Goal: Task Accomplishment & Management: Complete application form

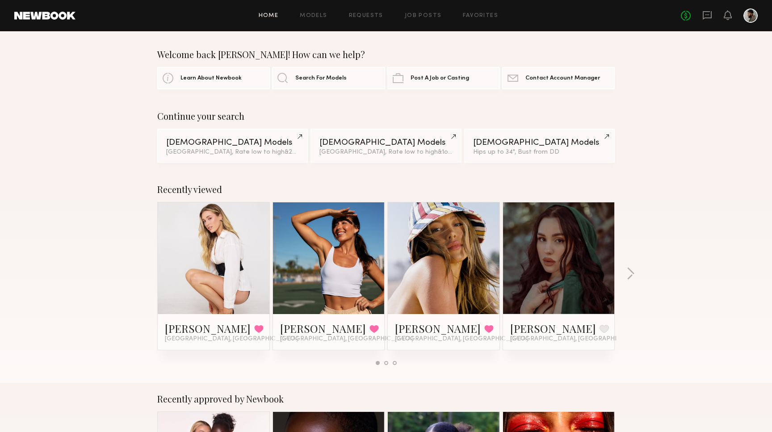
click at [410, 12] on div "Home Models Requests Job Posts Favorites Sign Out No fees up to $5,000" at bounding box center [416, 15] width 682 height 14
click at [410, 13] on link "Job Posts" at bounding box center [423, 16] width 37 height 6
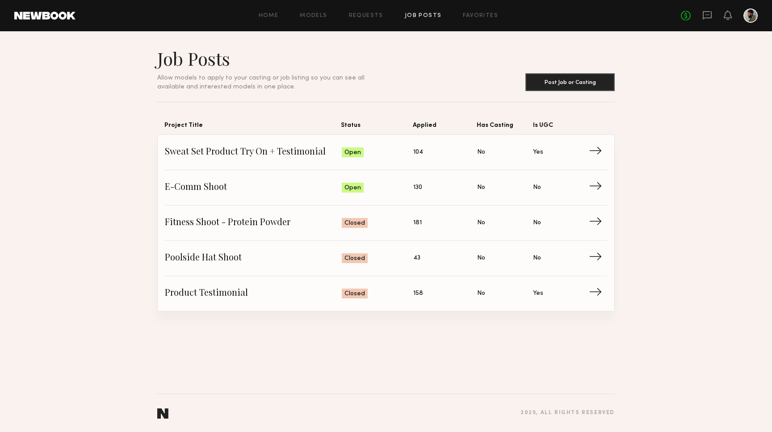
click at [403, 71] on header "Job Posts Allow models to apply to your casting or job listing so you can see a…" at bounding box center [385, 69] width 457 height 44
click at [579, 67] on header "Job Posts Allow models to apply to your casting or job listing so you can see a…" at bounding box center [385, 69] width 457 height 44
click at [570, 85] on button "Post Job or Casting" at bounding box center [569, 82] width 89 height 18
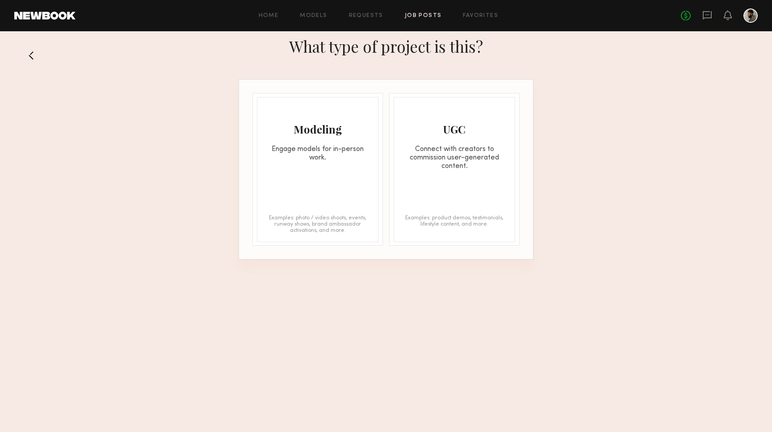
click at [420, 154] on div "Connect with creators to commission user-generated content." at bounding box center [454, 157] width 121 height 25
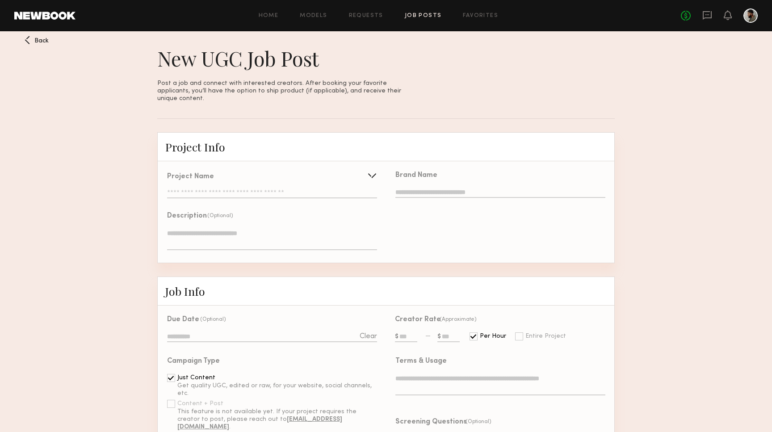
click at [446, 188] on input "text" at bounding box center [500, 193] width 210 height 10
type input "**********"
click at [257, 189] on input "text" at bounding box center [272, 193] width 210 height 9
click at [255, 186] on input "text" at bounding box center [251, 193] width 168 height 18
type input "*"
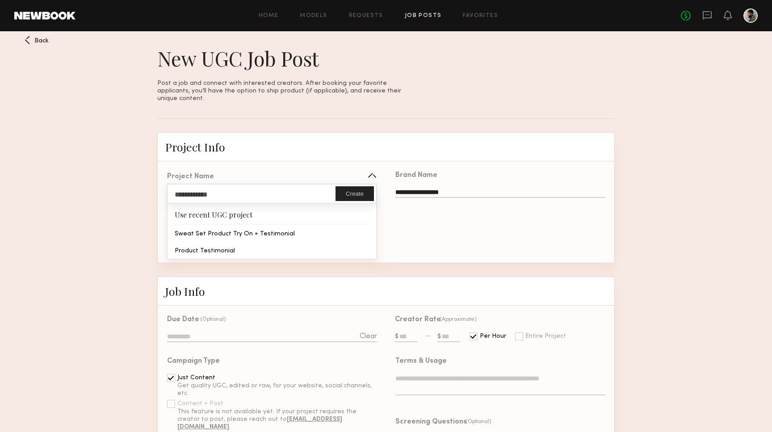
type input "**********"
click at [351, 186] on button "Create" at bounding box center [354, 193] width 38 height 15
type input "**********"
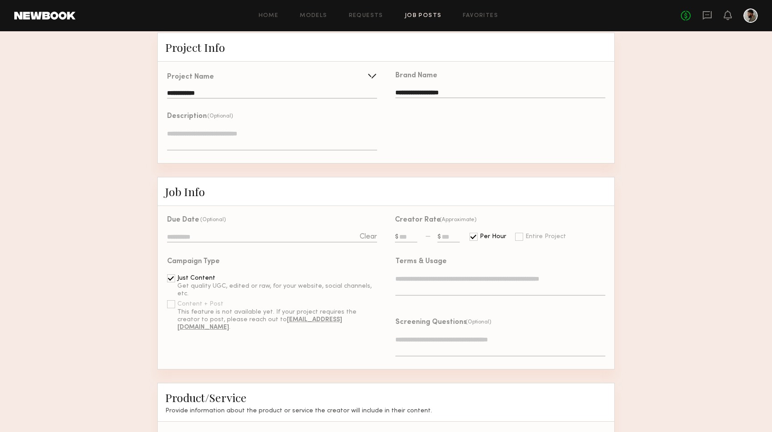
scroll to position [99, 0]
click at [485, 234] on div "Per Hour" at bounding box center [493, 237] width 26 height 6
click at [480, 234] on div "Per Hour" at bounding box center [493, 237] width 26 height 6
click at [470, 233] on div at bounding box center [473, 237] width 8 height 8
click at [517, 233] on div at bounding box center [519, 237] width 8 height 8
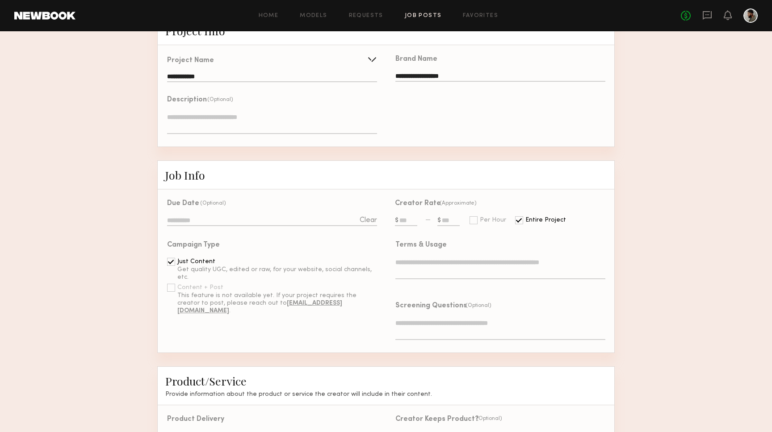
scroll to position [124, 0]
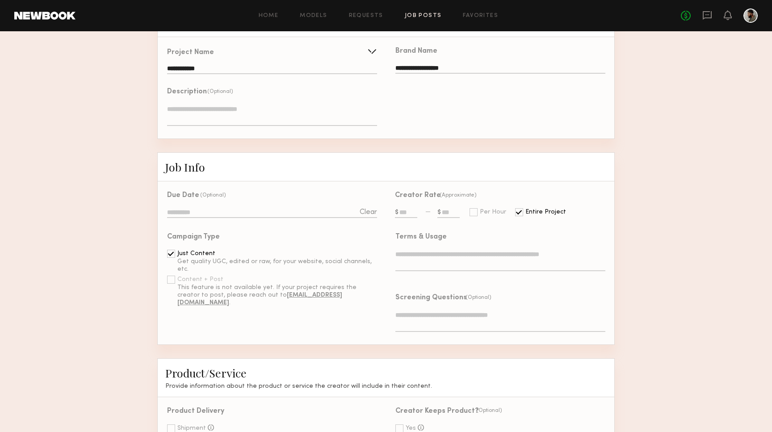
click at [439, 208] on input "text" at bounding box center [448, 213] width 22 height 10
click at [416, 254] on div "Terms & Usage" at bounding box center [495, 253] width 219 height 61
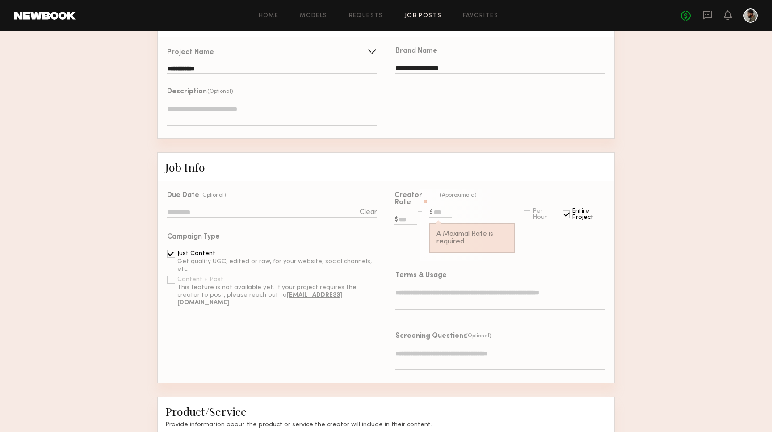
click at [406, 215] on input "text" at bounding box center [405, 220] width 22 height 10
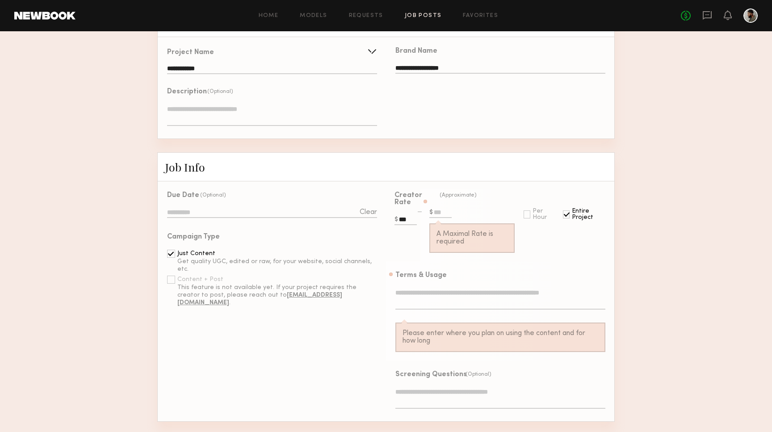
type input "***"
click at [438, 199] on div "A Maximal Rate is required" at bounding box center [471, 228] width 85 height 59
click at [438, 208] on input "text" at bounding box center [440, 213] width 22 height 10
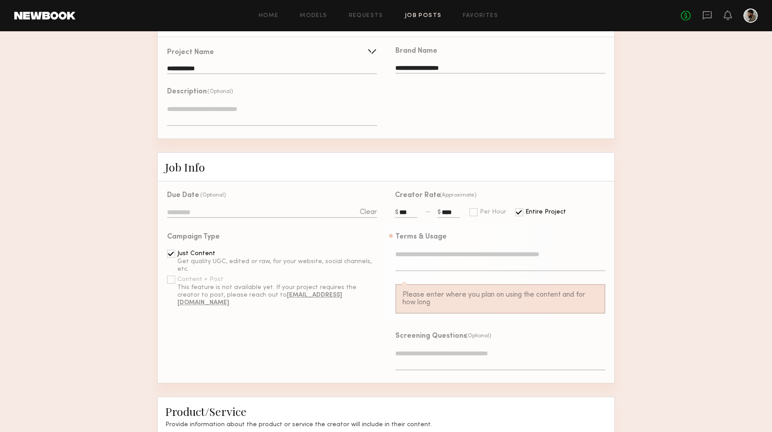
type input "****"
click at [452, 250] on textarea at bounding box center [500, 260] width 210 height 21
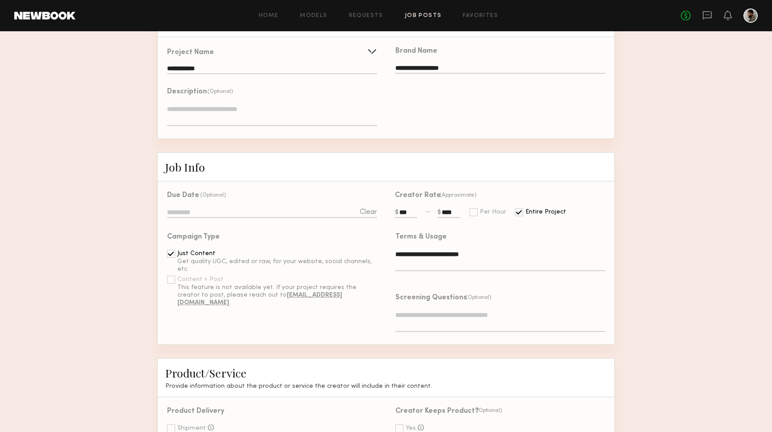
click at [477, 258] on textarea "**********" at bounding box center [500, 260] width 210 height 21
type textarea "**********"
click at [476, 312] on textarea at bounding box center [500, 320] width 210 height 21
type textarea "**********"
click at [599, 332] on div "**********" at bounding box center [500, 325] width 210 height 30
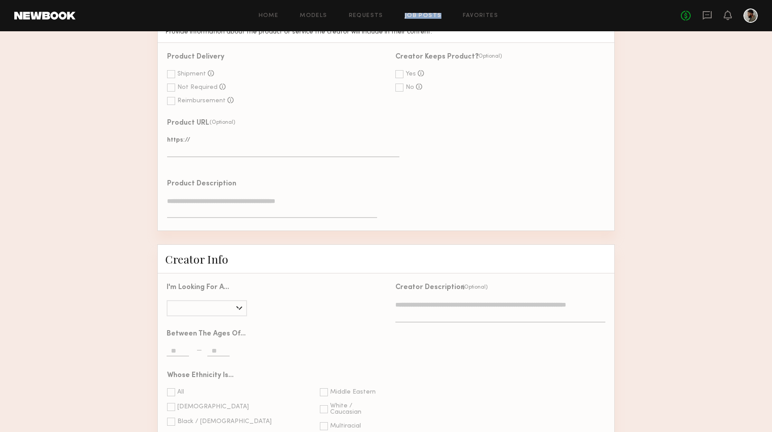
scroll to position [479, 0]
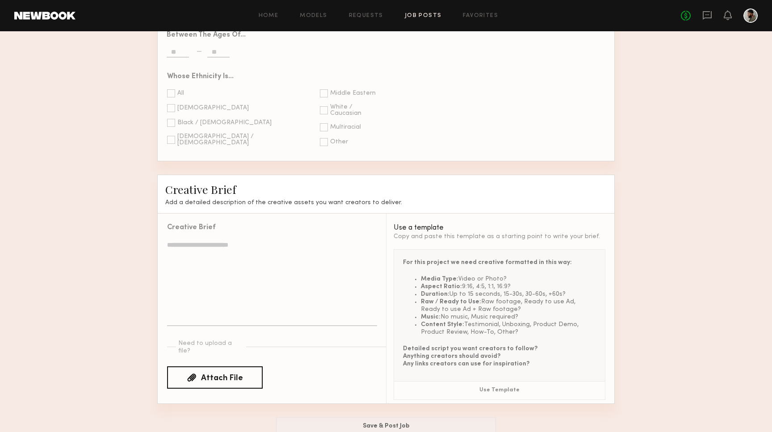
click at [319, 240] on textarea at bounding box center [272, 283] width 210 height 86
paste textarea "**********"
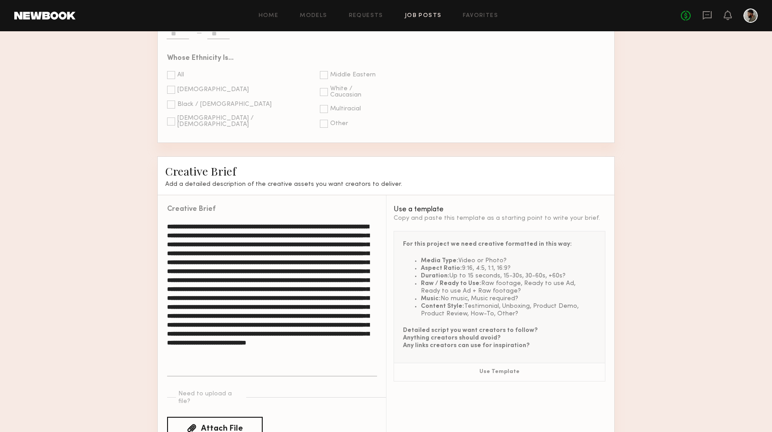
scroll to position [797, 0]
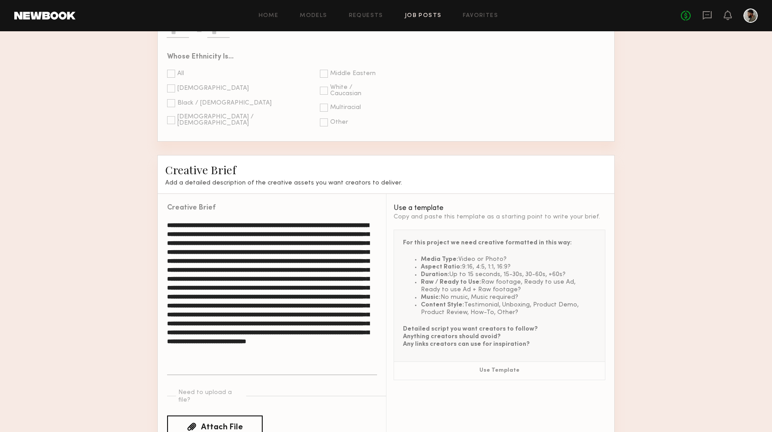
click at [329, 221] on textarea at bounding box center [272, 298] width 210 height 155
drag, startPoint x: 325, startPoint y: 213, endPoint x: 162, endPoint y: 210, distance: 162.6
click at [162, 210] on div "Creative Brief" at bounding box center [267, 291] width 219 height 194
click at [330, 221] on textarea at bounding box center [272, 298] width 210 height 155
click at [326, 221] on textarea at bounding box center [272, 298] width 210 height 155
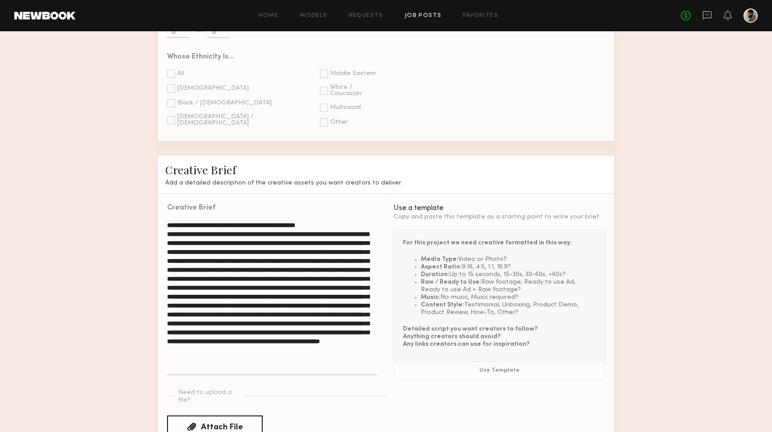
click at [226, 223] on textarea at bounding box center [272, 298] width 210 height 155
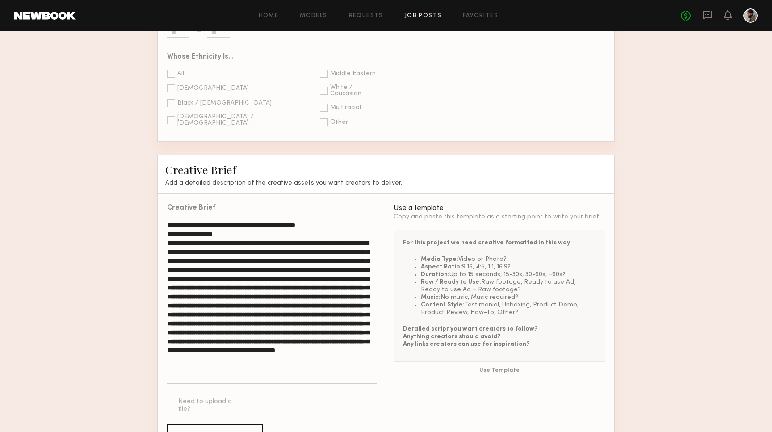
click at [224, 233] on textarea at bounding box center [272, 302] width 210 height 163
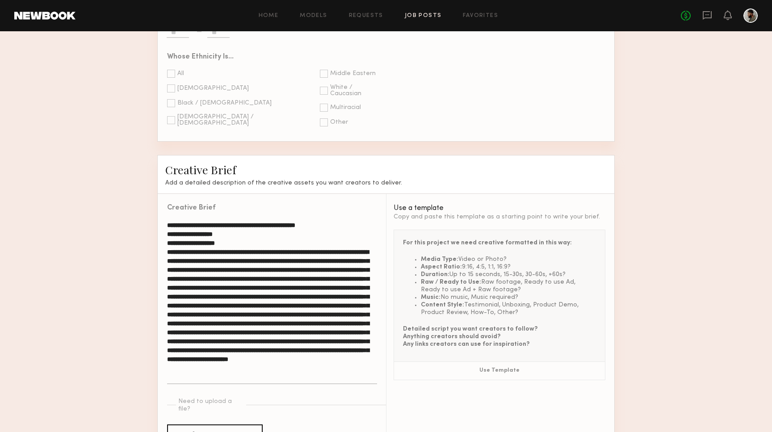
click at [186, 248] on textarea at bounding box center [272, 302] width 210 height 163
click at [212, 268] on textarea at bounding box center [272, 307] width 210 height 172
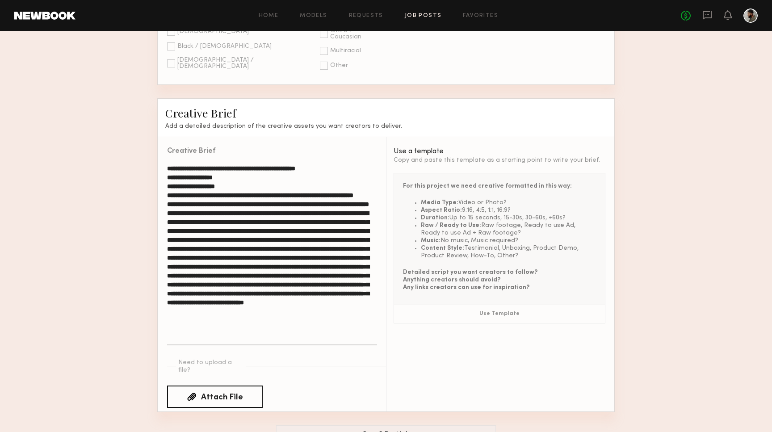
scroll to position [853, 0]
click at [247, 265] on textarea at bounding box center [272, 254] width 210 height 181
click at [253, 278] on textarea at bounding box center [272, 254] width 210 height 181
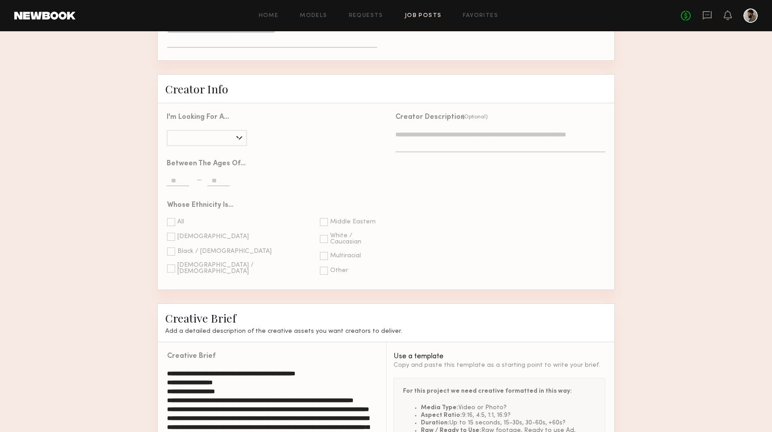
scroll to position [646, 0]
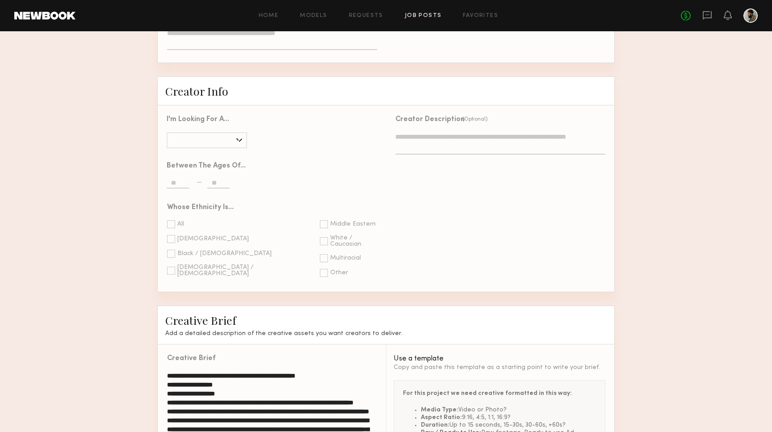
type textarea "**********"
click at [175, 220] on div at bounding box center [171, 224] width 8 height 8
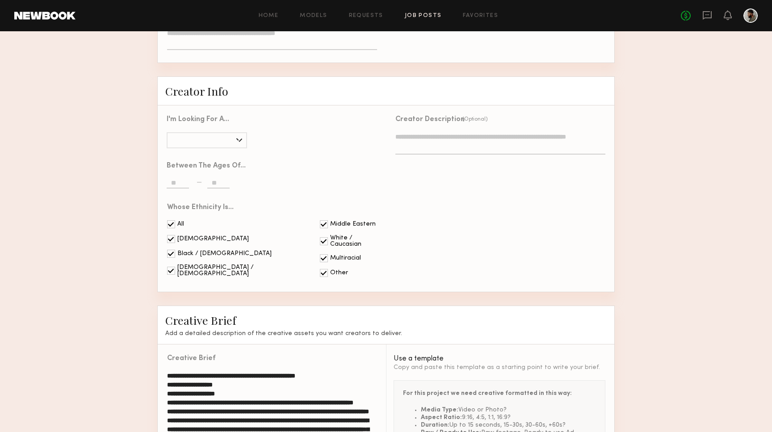
click at [175, 220] on div at bounding box center [171, 224] width 8 height 8
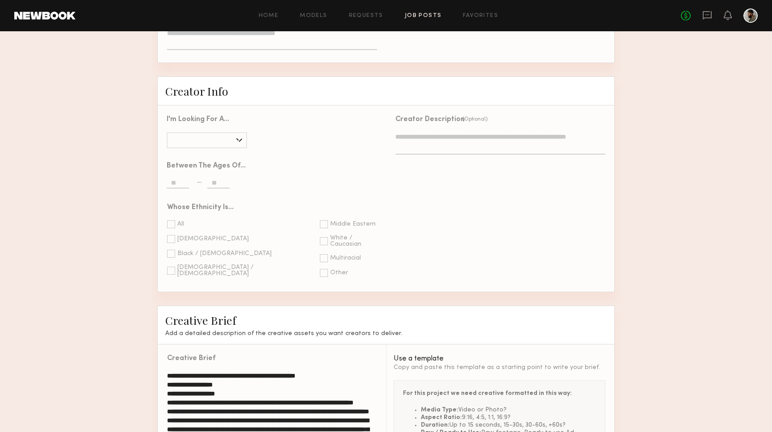
scroll to position [663, 0]
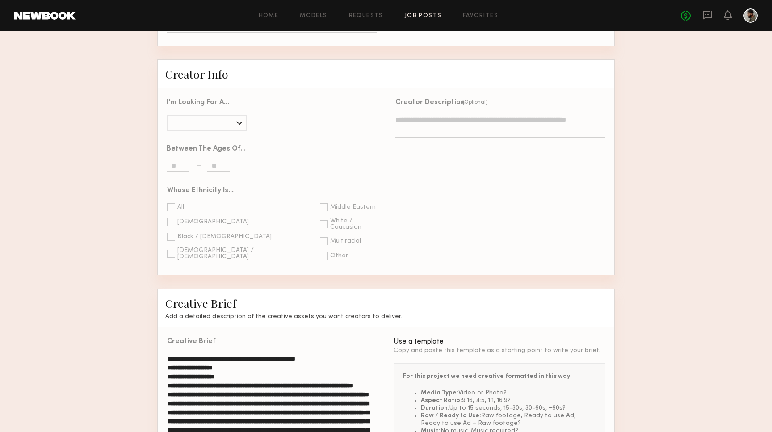
click at [320, 220] on div at bounding box center [324, 224] width 8 height 8
click at [222, 115] on div at bounding box center [207, 123] width 80 height 16
type input "****"
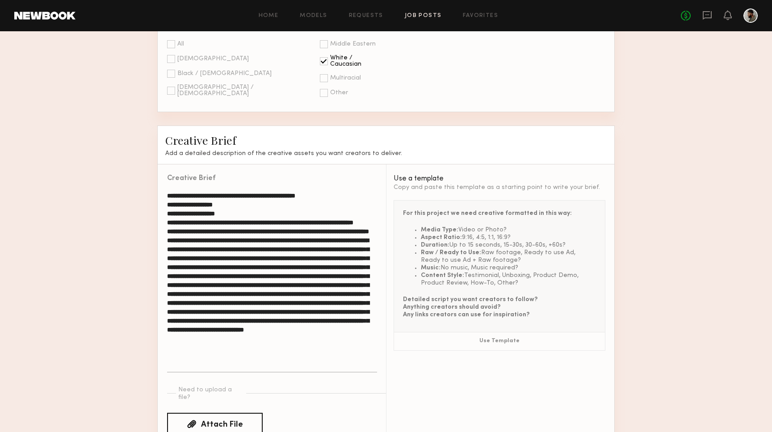
scroll to position [826, 0]
click at [251, 290] on textarea at bounding box center [272, 281] width 210 height 181
click at [268, 309] on textarea at bounding box center [272, 281] width 210 height 181
click at [294, 302] on textarea at bounding box center [272, 281] width 210 height 181
click at [360, 308] on textarea at bounding box center [272, 281] width 210 height 181
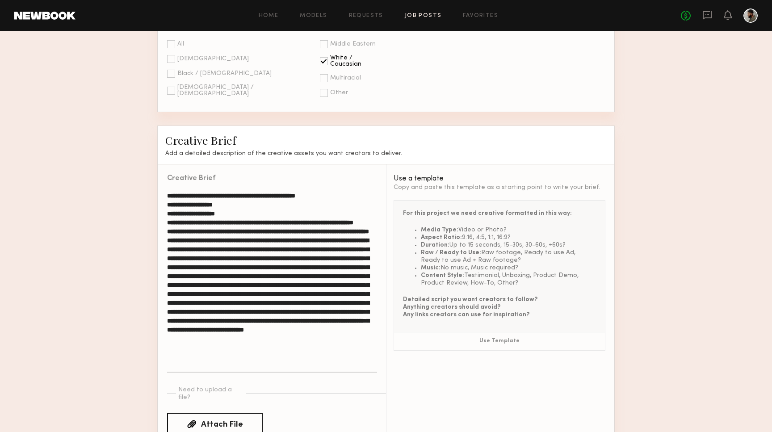
drag, startPoint x: 362, startPoint y: 307, endPoint x: 343, endPoint y: 310, distance: 18.5
click at [343, 310] on textarea at bounding box center [272, 281] width 210 height 181
drag, startPoint x: 358, startPoint y: 309, endPoint x: 353, endPoint y: 310, distance: 4.6
click at [353, 310] on textarea at bounding box center [272, 281] width 210 height 181
click at [335, 324] on textarea at bounding box center [272, 281] width 210 height 181
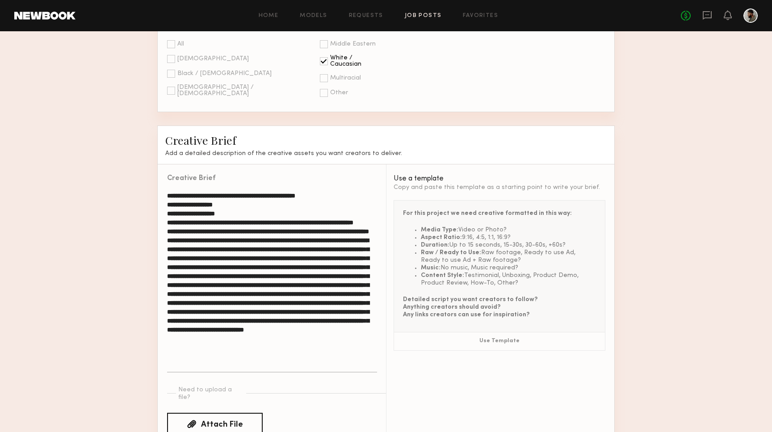
drag, startPoint x: 235, startPoint y: 324, endPoint x: 221, endPoint y: 325, distance: 14.8
click at [221, 325] on textarea at bounding box center [272, 281] width 210 height 181
click at [268, 331] on textarea at bounding box center [272, 281] width 210 height 181
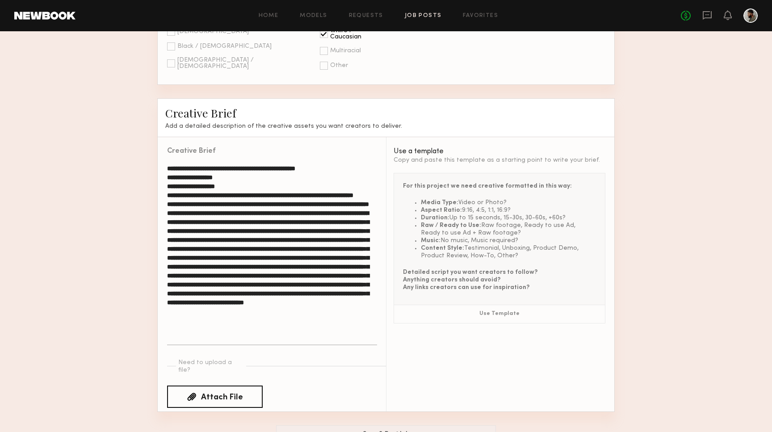
scroll to position [853, 0]
click at [361, 326] on textarea at bounding box center [272, 254] width 210 height 181
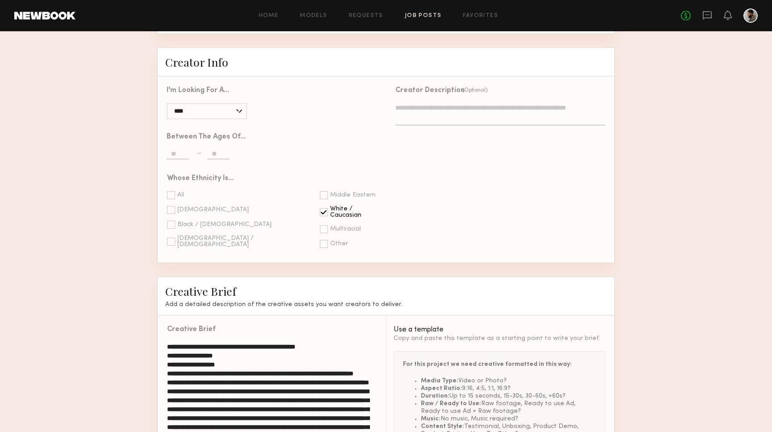
scroll to position [668, 0]
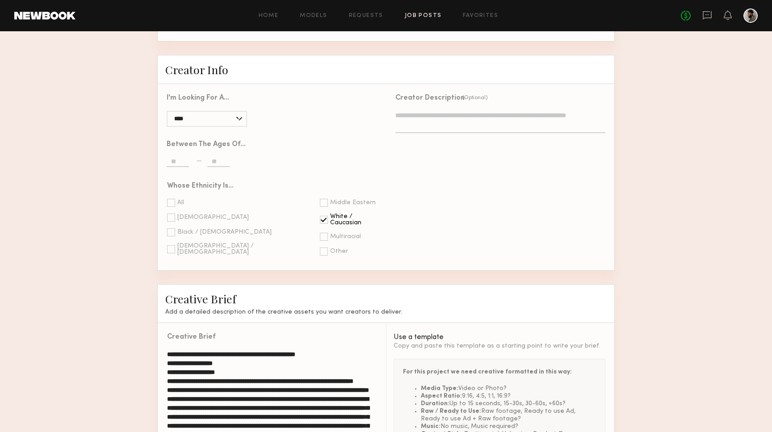
type textarea "**********"
click at [188, 229] on div "Black / African American" at bounding box center [224, 232] width 94 height 6
click at [191, 243] on div "Hispanic / Latino" at bounding box center [245, 249] width 137 height 13
click at [191, 214] on div "Asian" at bounding box center [212, 217] width 71 height 6
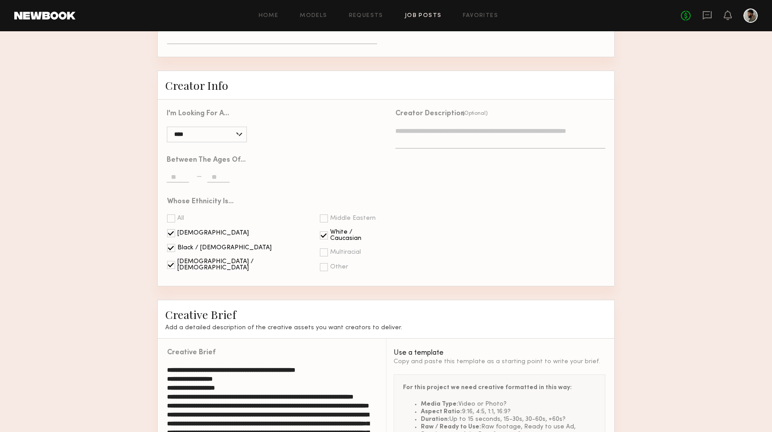
scroll to position [651, 0]
click at [330, 250] on div "Multiracial" at bounding box center [345, 253] width 31 height 6
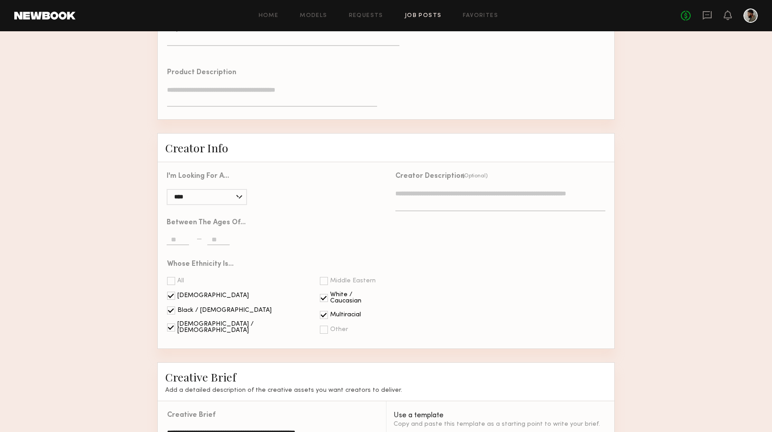
scroll to position [576, 0]
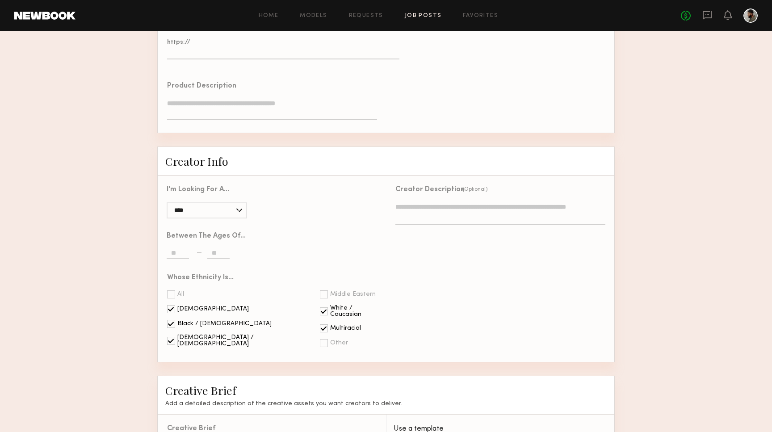
click at [176, 249] on input "text" at bounding box center [178, 254] width 22 height 10
type input "**"
click at [213, 240] on div at bounding box center [218, 250] width 23 height 20
click at [213, 249] on input "text" at bounding box center [218, 254] width 22 height 10
type input "**"
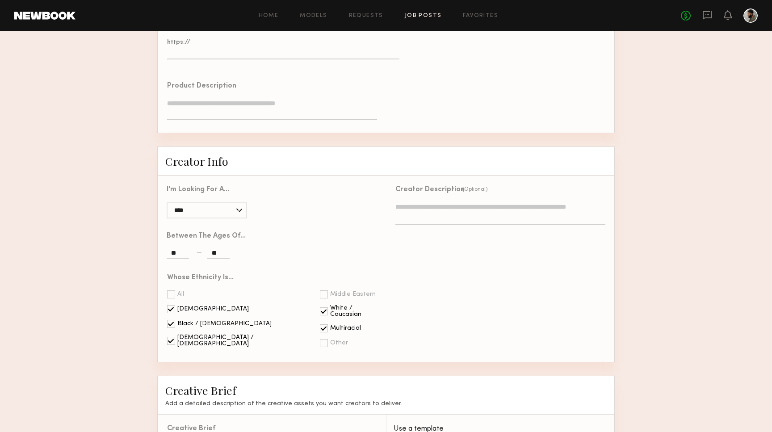
click at [233, 249] on label "**" at bounding box center [206, 254] width 79 height 10
click at [189, 249] on input "**" at bounding box center [178, 254] width 22 height 10
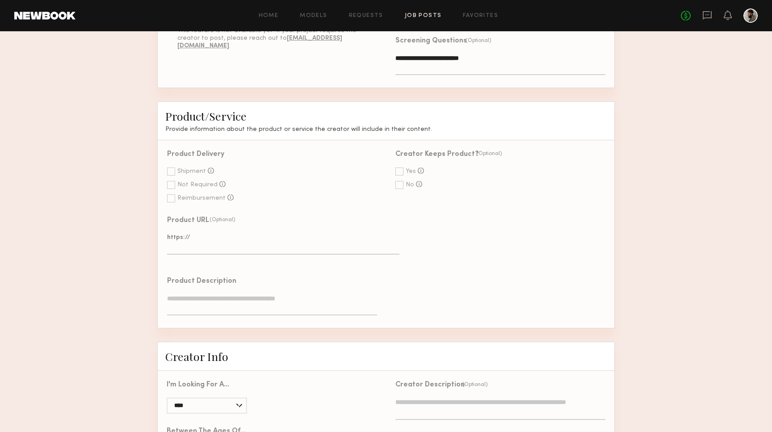
scroll to position [374, 0]
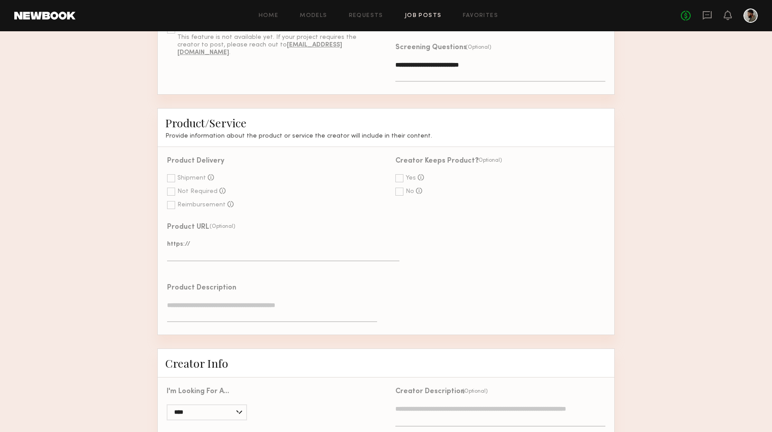
click at [192, 175] on div "Shipment" at bounding box center [191, 178] width 29 height 6
click at [408, 175] on div "Yes" at bounding box center [411, 178] width 10 height 6
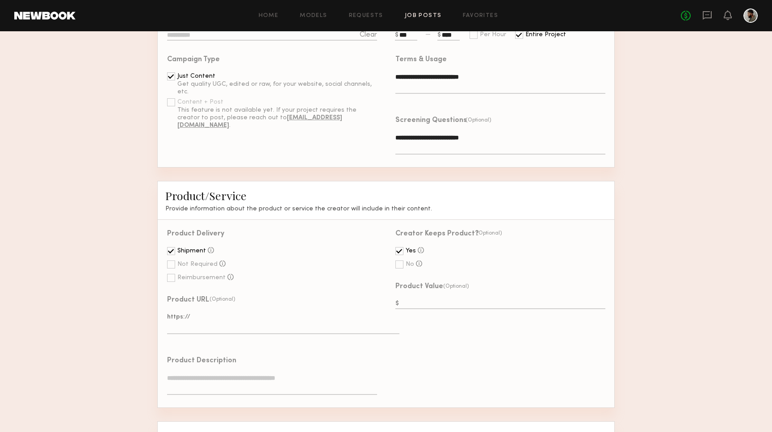
scroll to position [300, 0]
click at [324, 376] on textarea at bounding box center [272, 385] width 210 height 21
type textarea "*"
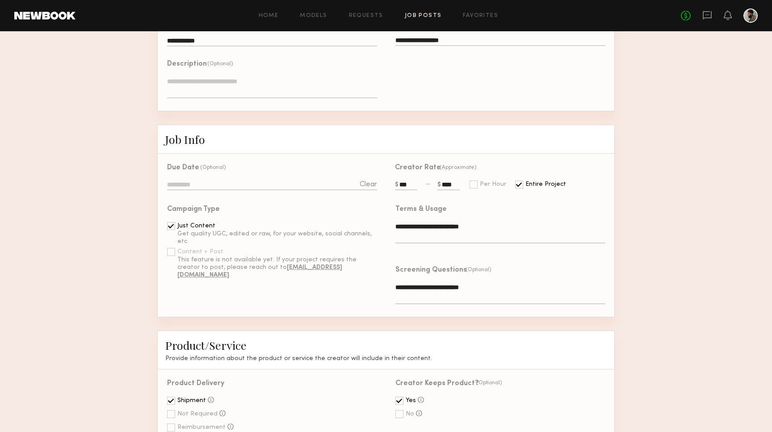
scroll to position [63, 0]
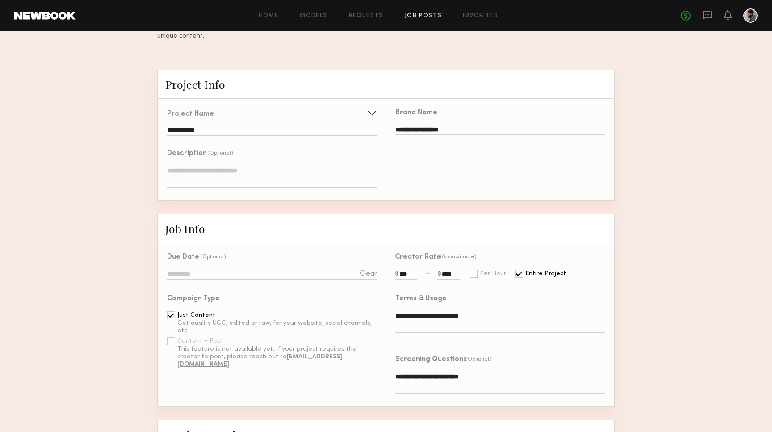
type textarea "**********"
click at [441, 261] on div "****" at bounding box center [448, 271] width 23 height 20
click at [441, 270] on input "****" at bounding box center [448, 275] width 22 height 10
type input "*****"
click at [592, 284] on div "**********" at bounding box center [495, 314] width 219 height 61
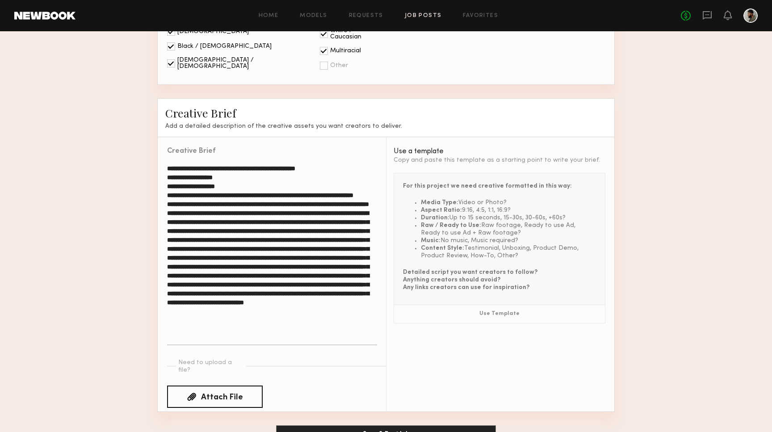
scroll to position [853, 0]
click at [197, 217] on textarea at bounding box center [272, 254] width 210 height 181
click at [199, 218] on textarea at bounding box center [272, 254] width 210 height 181
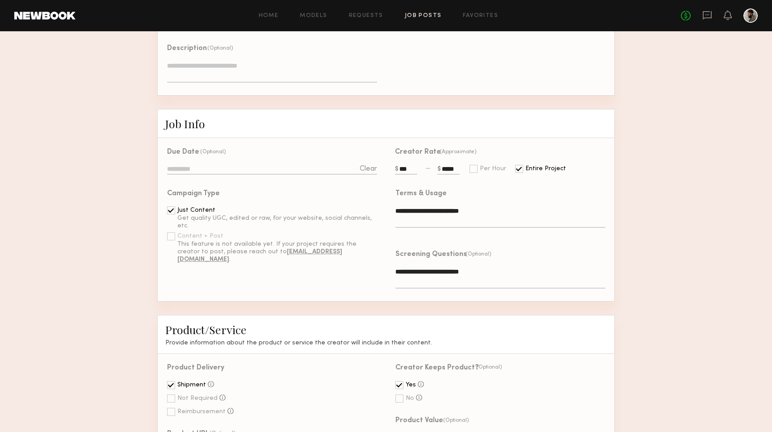
scroll to position [161, 0]
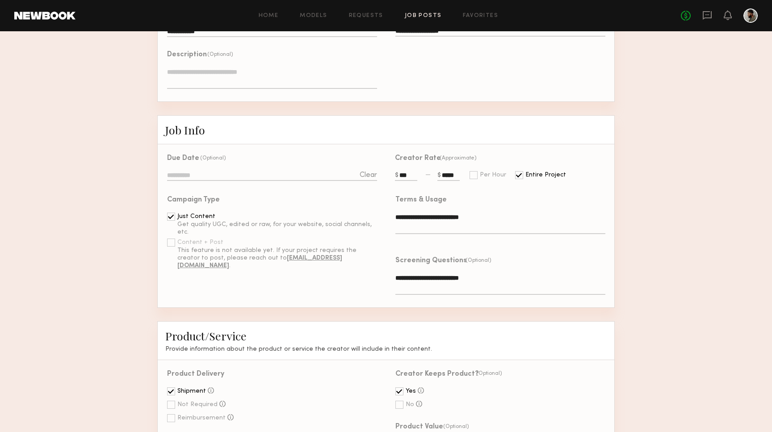
click at [443, 171] on input "*****" at bounding box center [448, 176] width 22 height 10
click at [446, 171] on input "*****" at bounding box center [448, 176] width 22 height 10
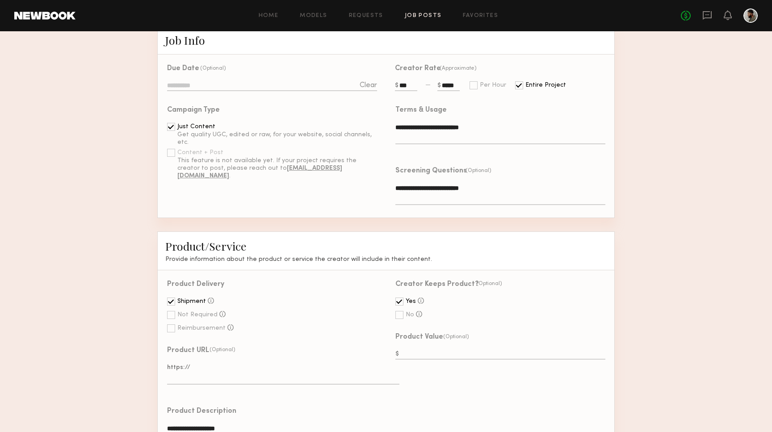
scroll to position [254, 0]
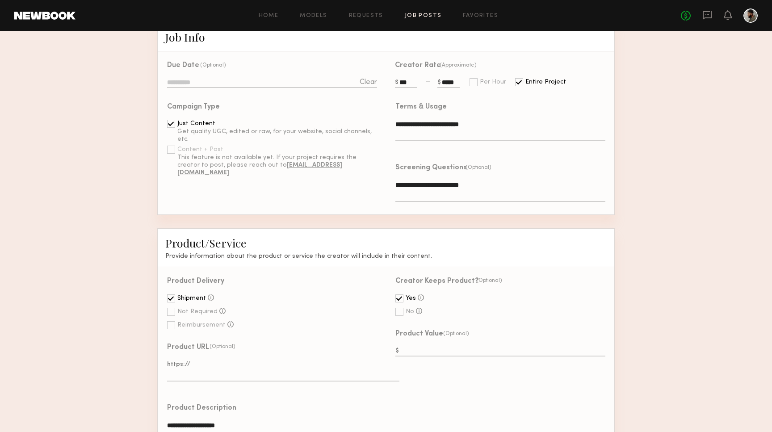
click at [572, 185] on textarea "**********" at bounding box center [500, 190] width 210 height 21
click at [560, 202] on div "**********" at bounding box center [500, 195] width 210 height 30
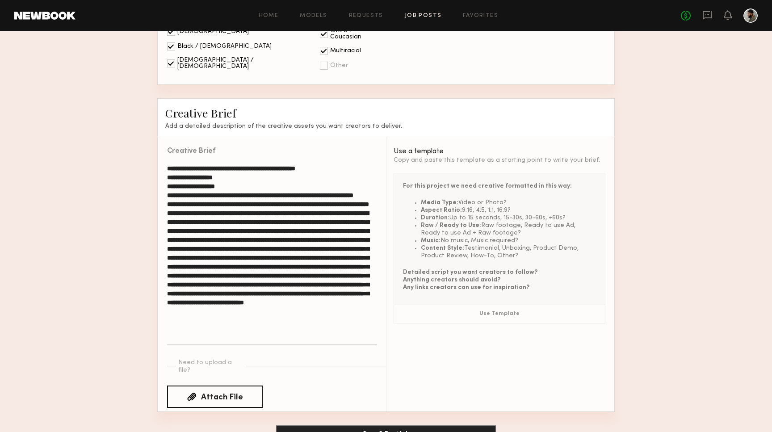
scroll to position [853, 0]
click at [364, 324] on textarea at bounding box center [272, 254] width 210 height 181
click at [368, 326] on textarea at bounding box center [272, 254] width 210 height 181
click at [386, 426] on button "Save & Post Job" at bounding box center [386, 435] width 220 height 18
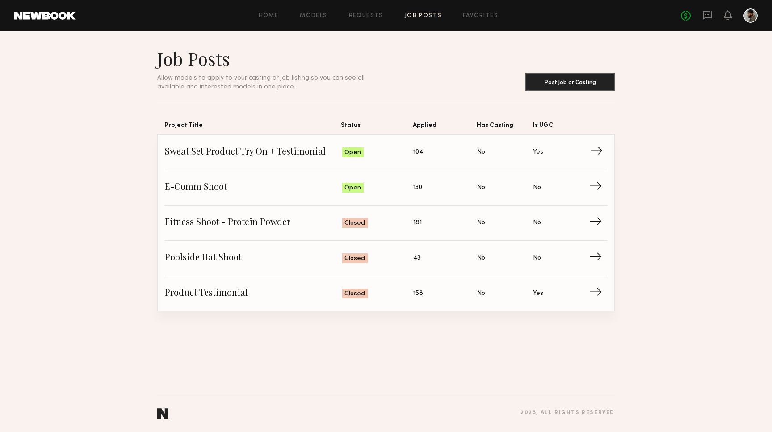
click at [427, 151] on span "Applied: 104" at bounding box center [445, 152] width 64 height 13
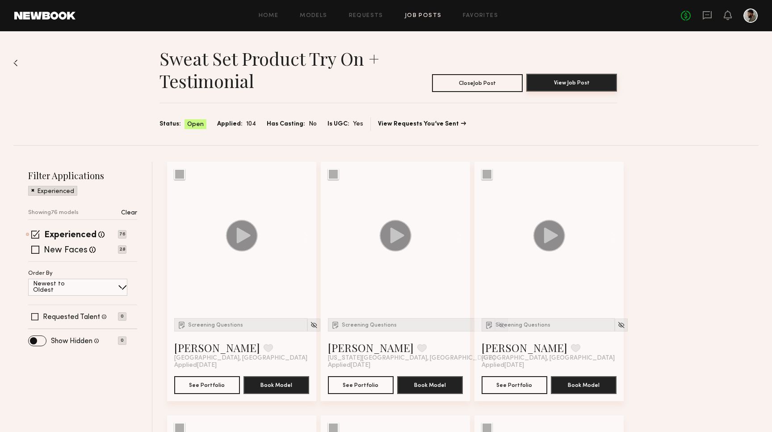
click at [581, 87] on button "View Job Post" at bounding box center [571, 83] width 91 height 18
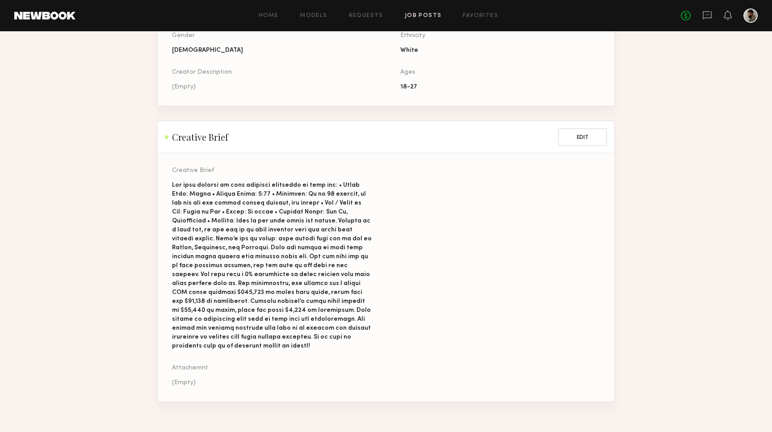
scroll to position [616, 0]
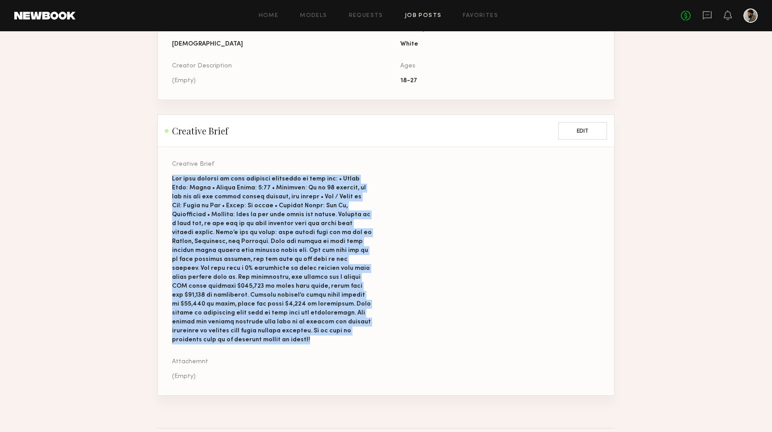
drag, startPoint x: 329, startPoint y: 331, endPoint x: 168, endPoint y: 178, distance: 222.4
click at [168, 178] on section "Creative Brief Attachemnt (Empty)" at bounding box center [386, 271] width 456 height 248
copy div "For this project we need creative formatted in this way: • Media Type: Video • …"
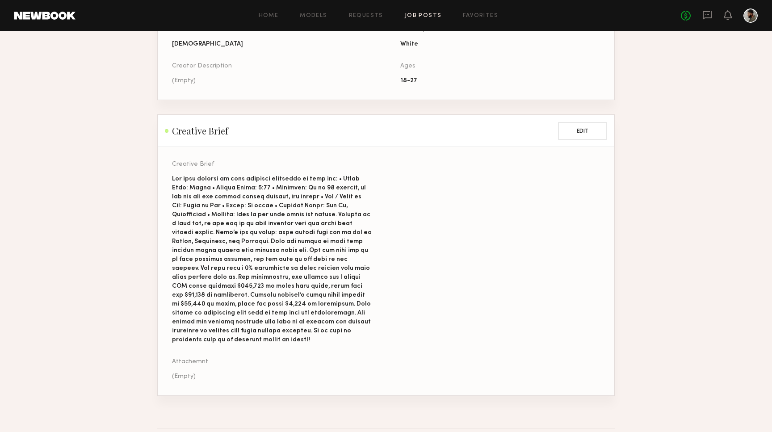
click at [312, 108] on div "Product Service Edit Product Delivery Shipment Product URL (Empty) Product Desc…" at bounding box center [385, 102] width 457 height 588
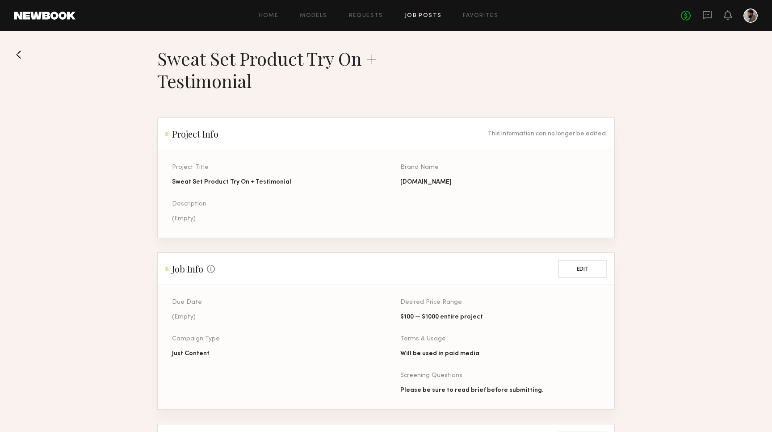
scroll to position [0, 0]
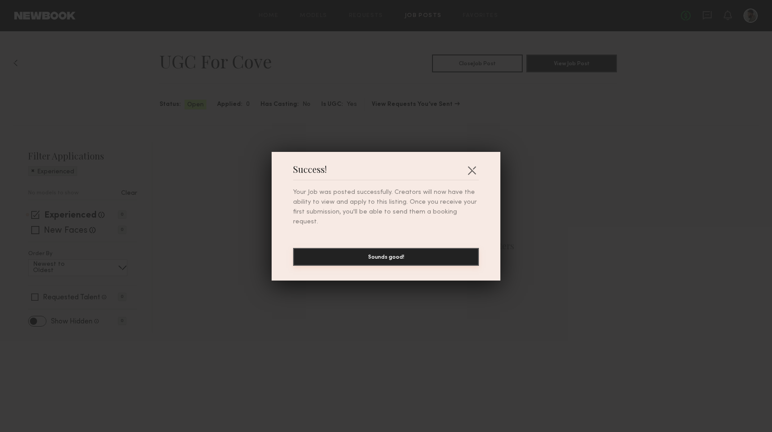
click at [392, 254] on button "Sounds good!" at bounding box center [386, 257] width 186 height 18
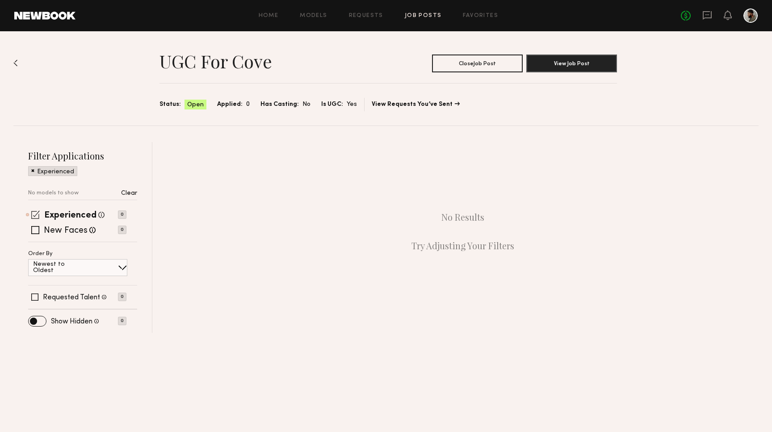
click at [33, 213] on span at bounding box center [35, 214] width 8 height 8
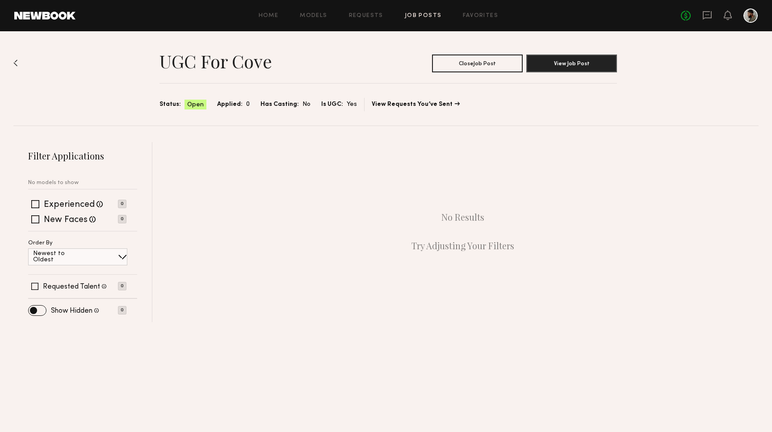
click at [417, 8] on header "Home Models Requests Job Posts Favorites Sign Out No fees up to $5,000" at bounding box center [386, 15] width 772 height 31
click at [418, 23] on header "Home Models Requests Job Posts Favorites Sign Out No fees up to $5,000" at bounding box center [386, 15] width 772 height 31
click at [420, 17] on link "Job Posts" at bounding box center [423, 16] width 37 height 6
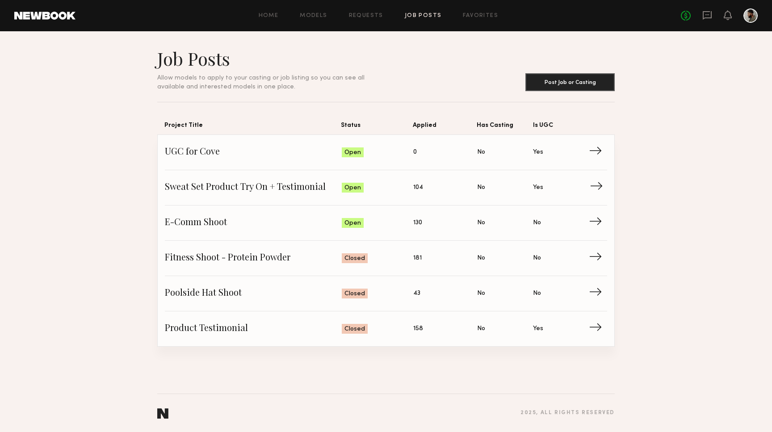
click at [390, 186] on span "Status: Open" at bounding box center [378, 187] width 72 height 13
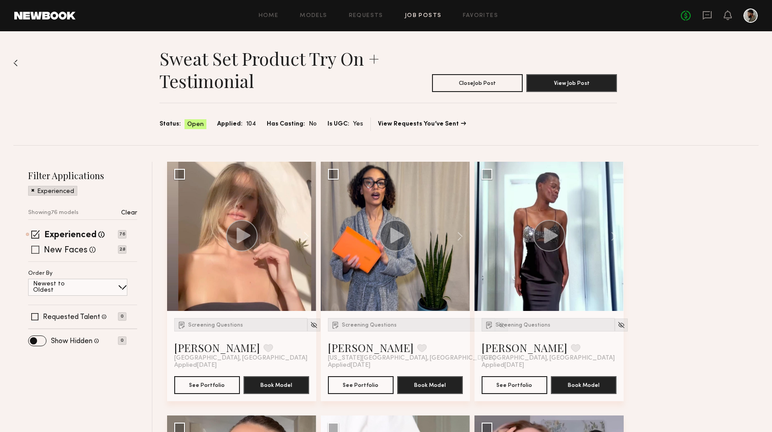
click at [36, 251] on span at bounding box center [35, 250] width 8 height 8
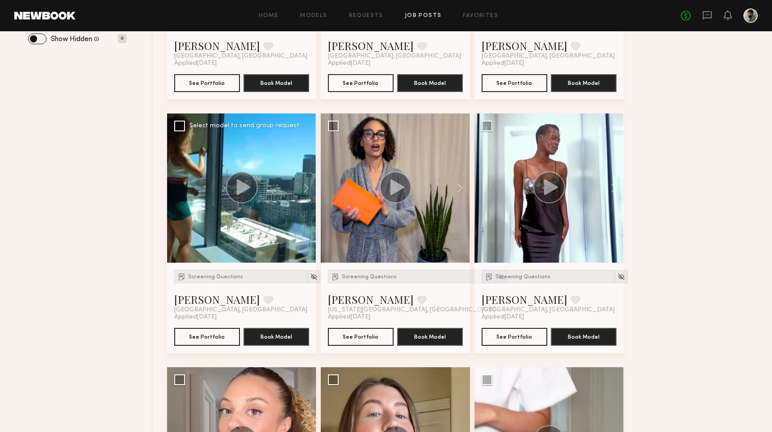
scroll to position [302, 0]
click at [306, 191] on button at bounding box center [302, 187] width 29 height 149
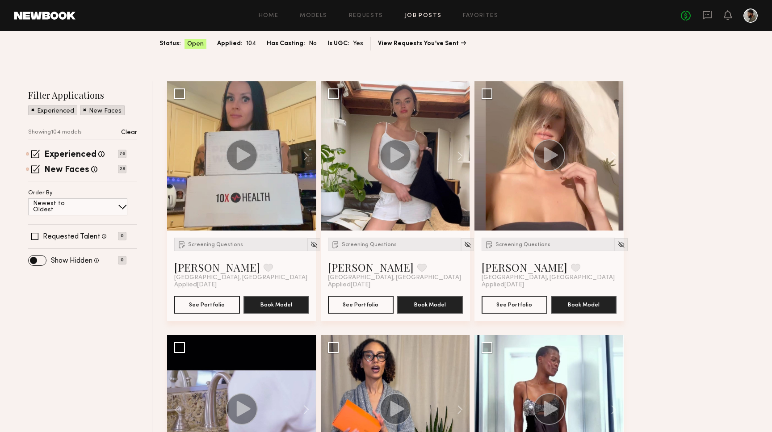
scroll to position [16, 0]
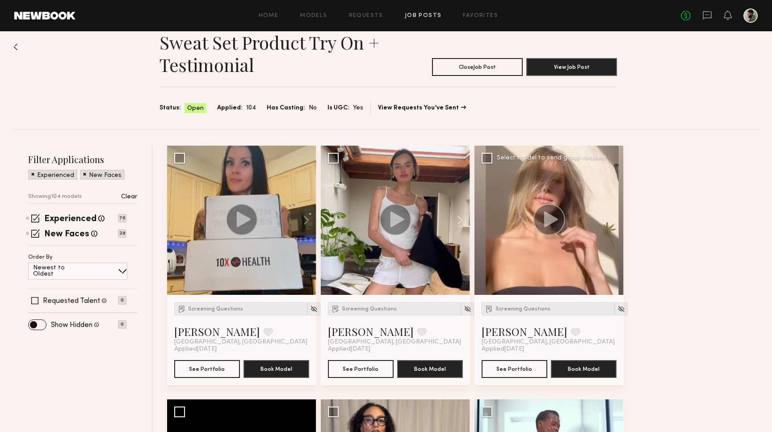
click at [553, 225] on circle at bounding box center [549, 220] width 32 height 32
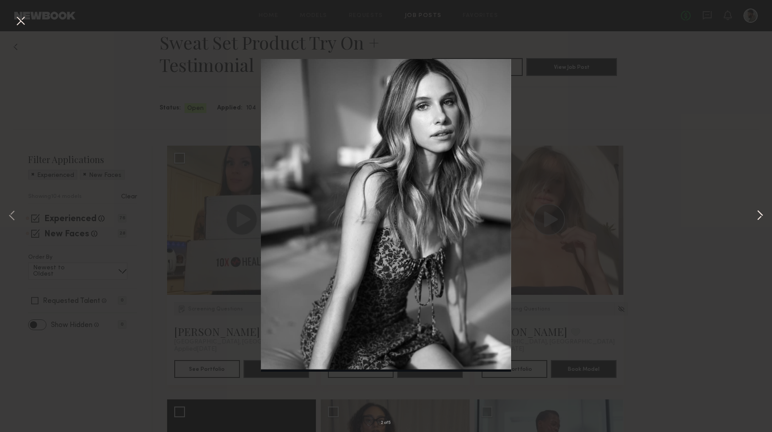
click at [760, 214] on button at bounding box center [759, 216] width 11 height 346
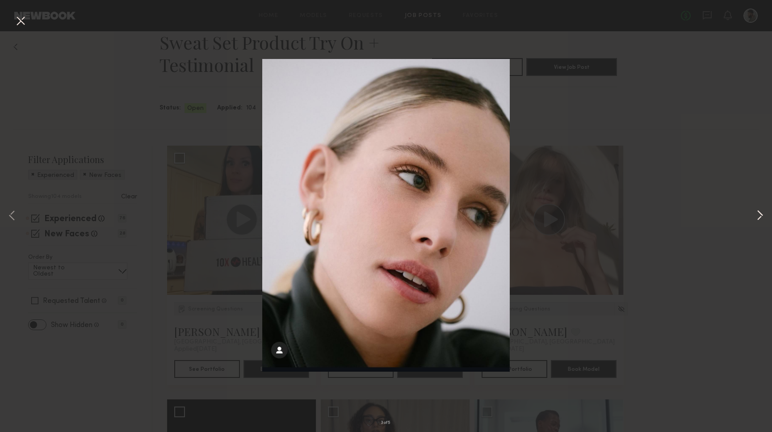
click at [760, 214] on button at bounding box center [759, 216] width 11 height 346
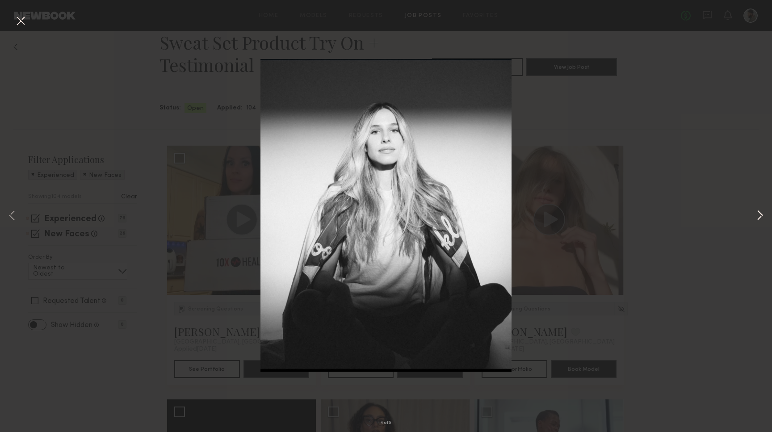
click at [760, 214] on button at bounding box center [759, 216] width 11 height 346
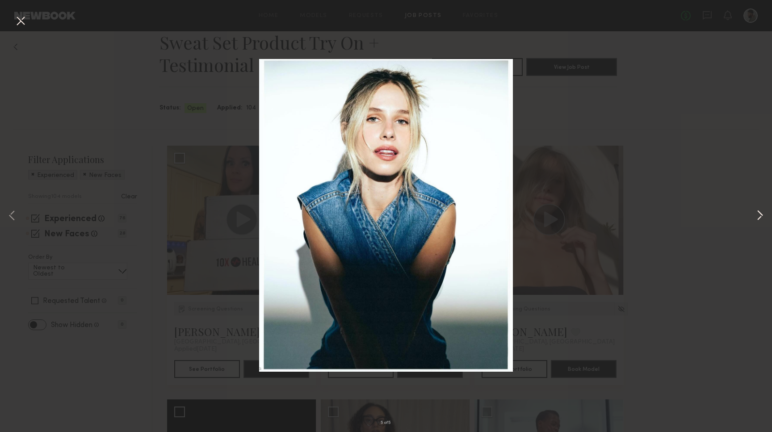
click at [760, 214] on button at bounding box center [759, 216] width 11 height 346
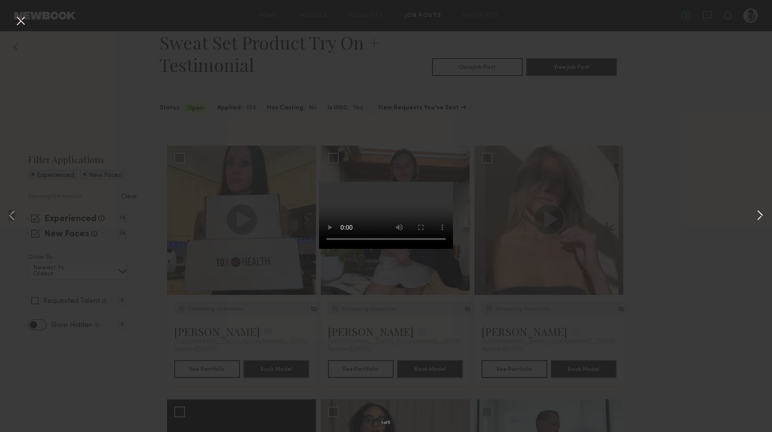
click at [757, 216] on button at bounding box center [759, 216] width 11 height 346
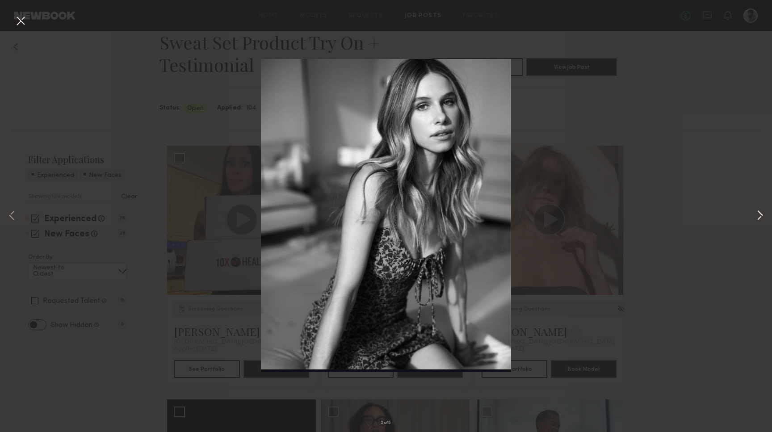
click at [757, 216] on button at bounding box center [759, 216] width 11 height 346
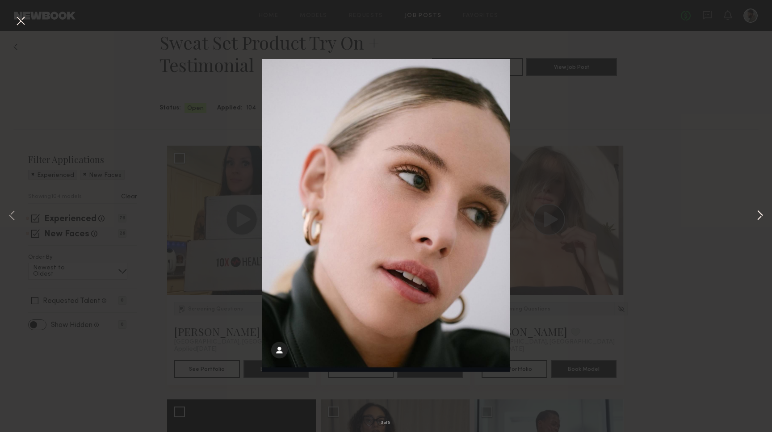
click at [757, 216] on button at bounding box center [759, 216] width 11 height 346
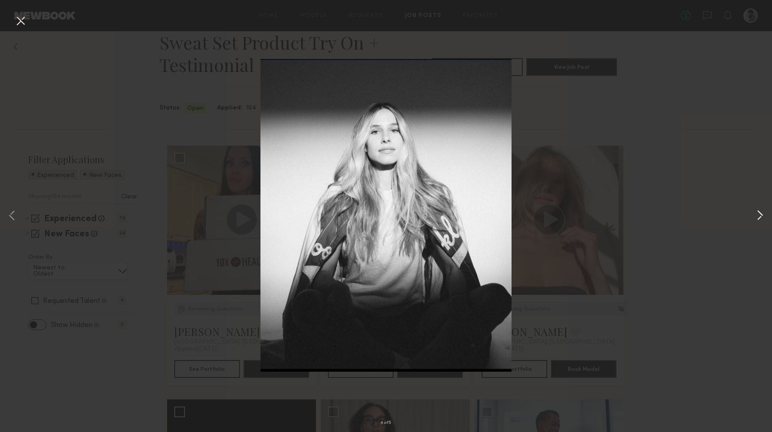
click at [757, 216] on button at bounding box center [759, 216] width 11 height 346
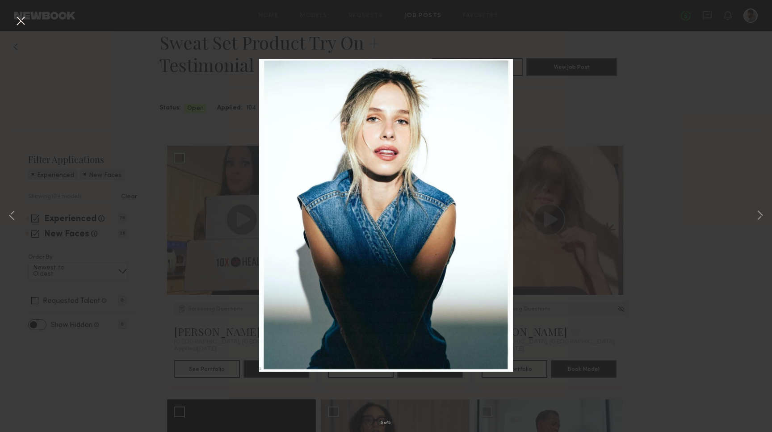
click at [688, 203] on div "5 of 5" at bounding box center [386, 216] width 772 height 432
click at [22, 18] on button at bounding box center [20, 21] width 14 height 16
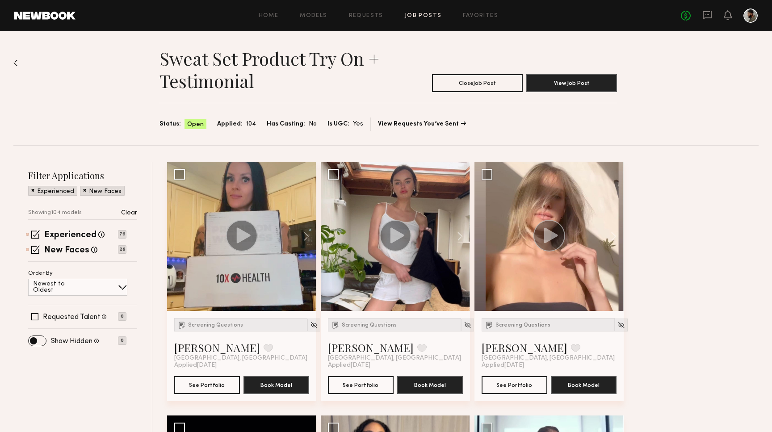
scroll to position [0, 0]
click at [427, 18] on link "Job Posts" at bounding box center [423, 16] width 37 height 6
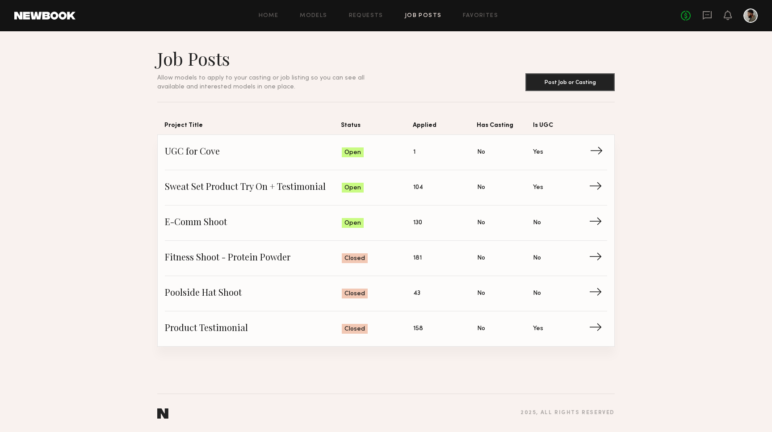
click at [422, 148] on span "Applied: 1" at bounding box center [445, 152] width 64 height 13
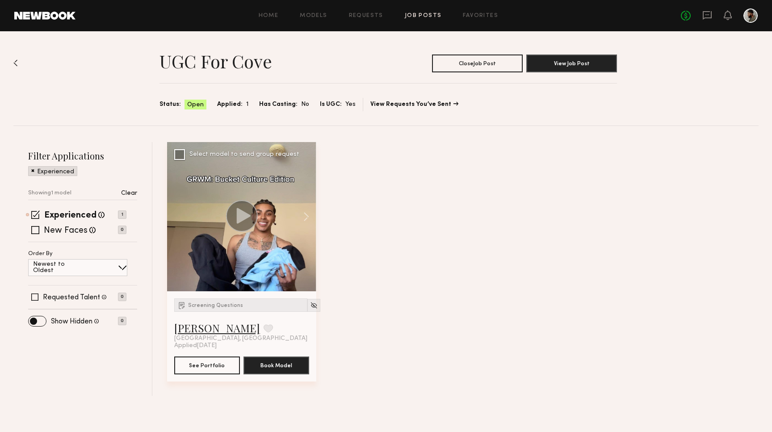
click at [204, 328] on link "[PERSON_NAME]" at bounding box center [217, 328] width 86 height 14
click at [228, 304] on span "Screening Questions" at bounding box center [215, 305] width 55 height 5
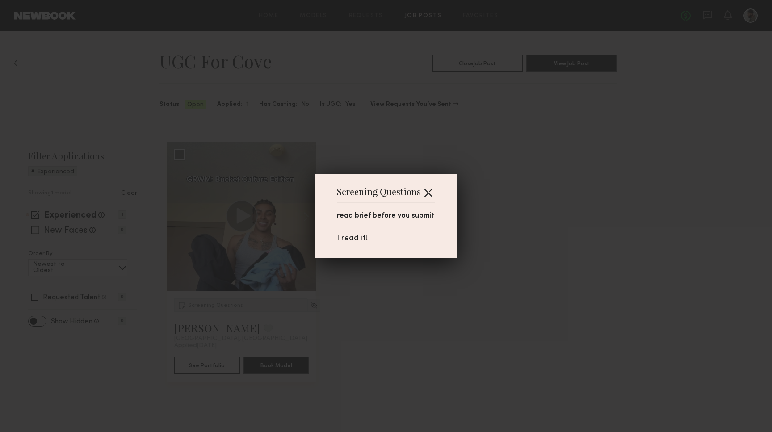
click at [431, 188] on button "button" at bounding box center [428, 192] width 14 height 14
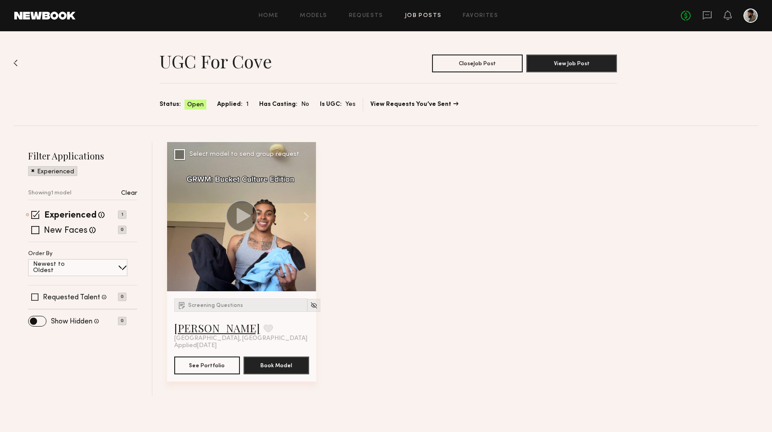
click at [195, 325] on link "[PERSON_NAME]" at bounding box center [217, 328] width 86 height 14
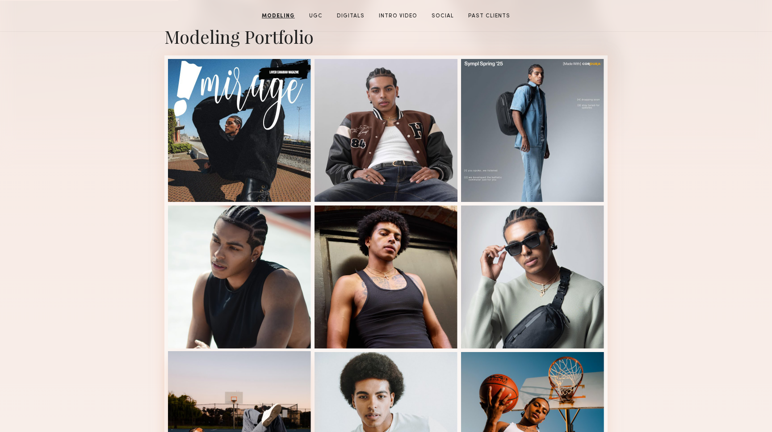
scroll to position [92, 0]
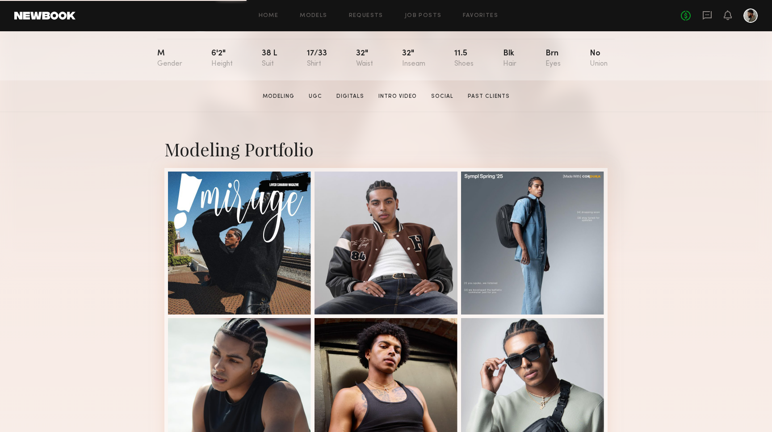
click at [384, 100] on section "[PERSON_NAME] Modeling UGC Digitals Intro Video Social Past Clients Message Boo…" at bounding box center [386, 96] width 772 height 32
click at [386, 98] on link "Intro Video" at bounding box center [398, 96] width 46 height 8
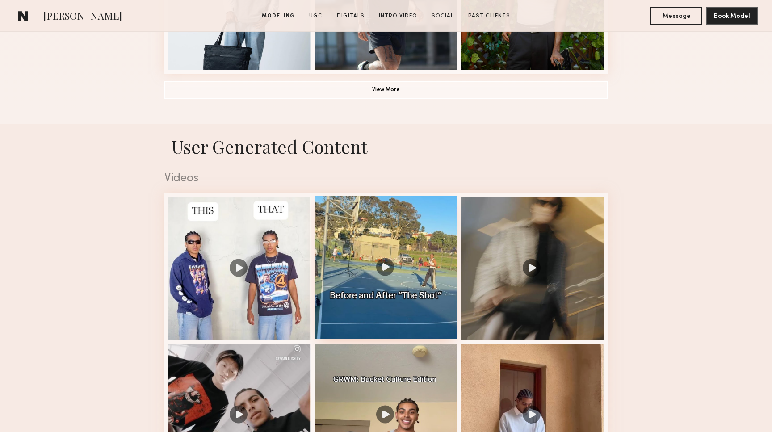
scroll to position [780, 0]
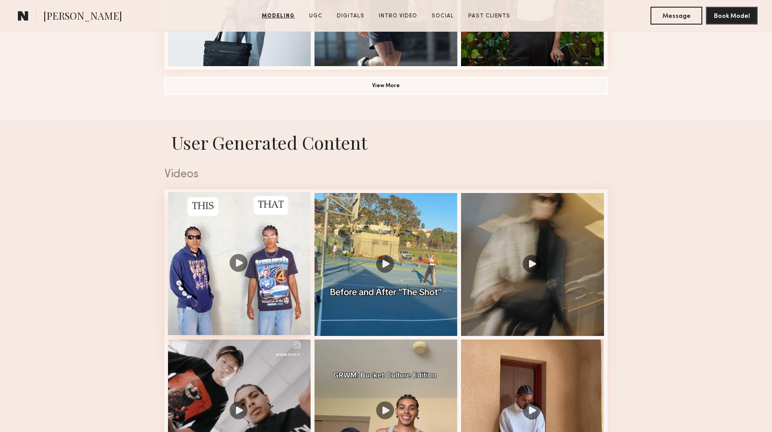
click at [257, 249] on div at bounding box center [239, 263] width 143 height 143
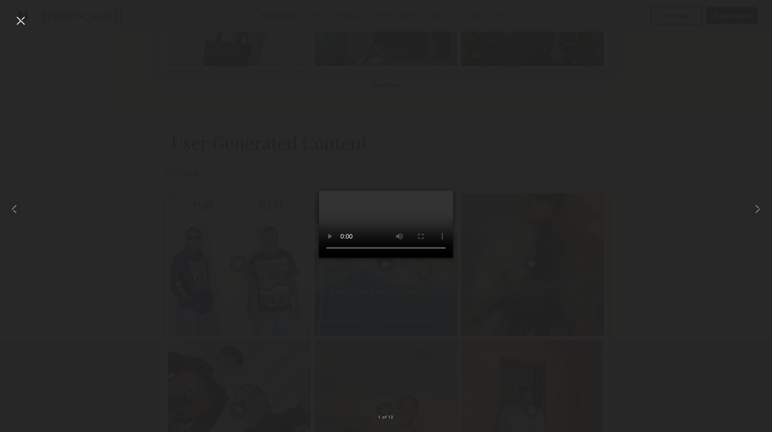
click at [453, 258] on video at bounding box center [386, 224] width 134 height 67
click at [750, 200] on div at bounding box center [756, 208] width 31 height 389
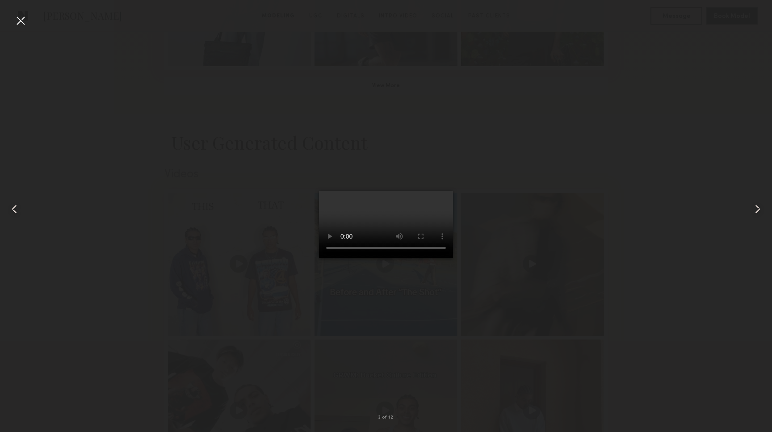
click at [750, 200] on div at bounding box center [756, 208] width 31 height 389
click at [750, 202] on div at bounding box center [756, 208] width 31 height 389
click at [17, 22] on div at bounding box center [20, 20] width 14 height 14
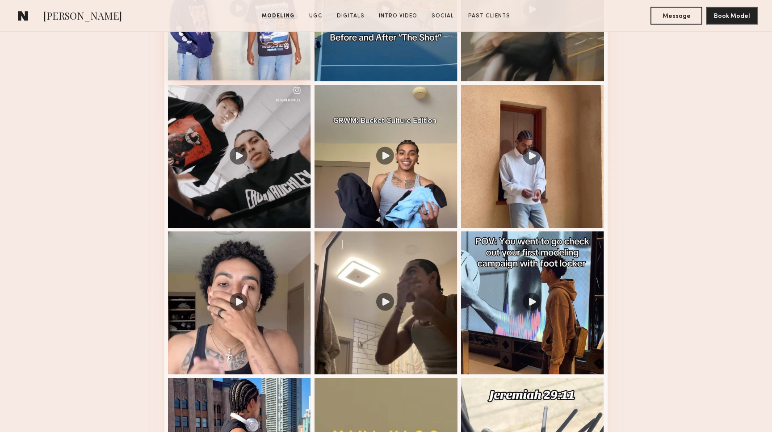
scroll to position [1038, 0]
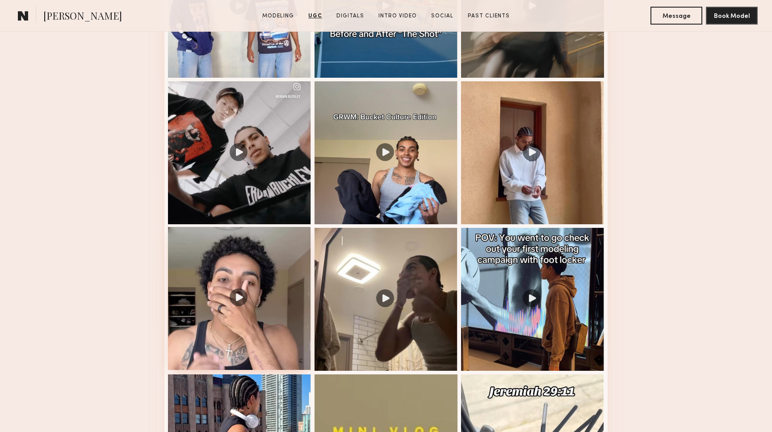
click at [239, 300] on div at bounding box center [239, 298] width 143 height 143
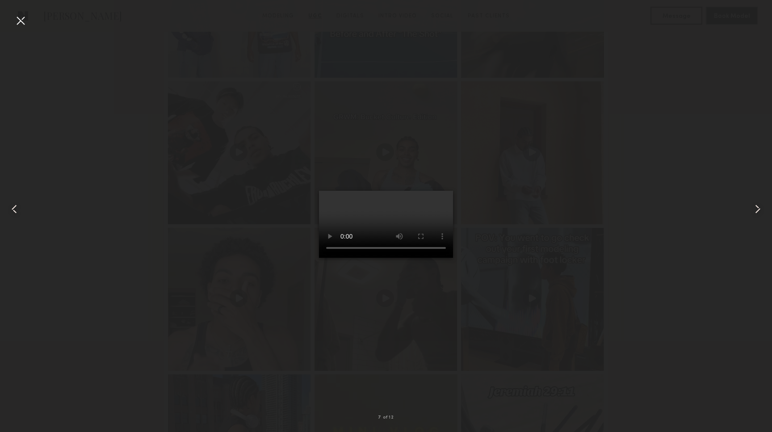
click at [453, 258] on video at bounding box center [386, 224] width 134 height 67
click at [24, 19] on div at bounding box center [20, 20] width 14 height 14
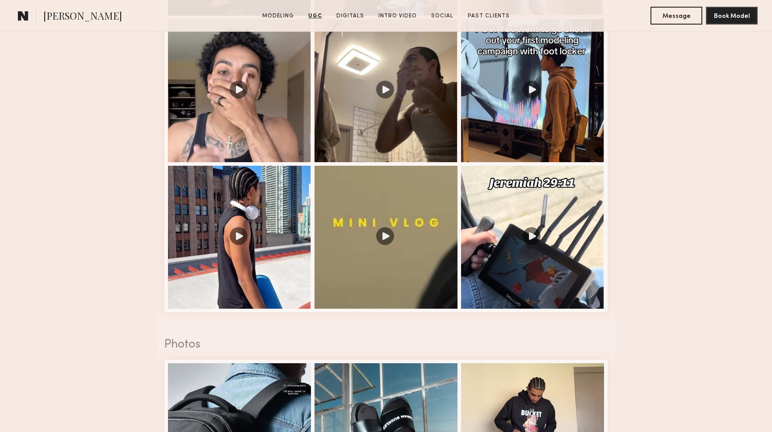
scroll to position [1248, 0]
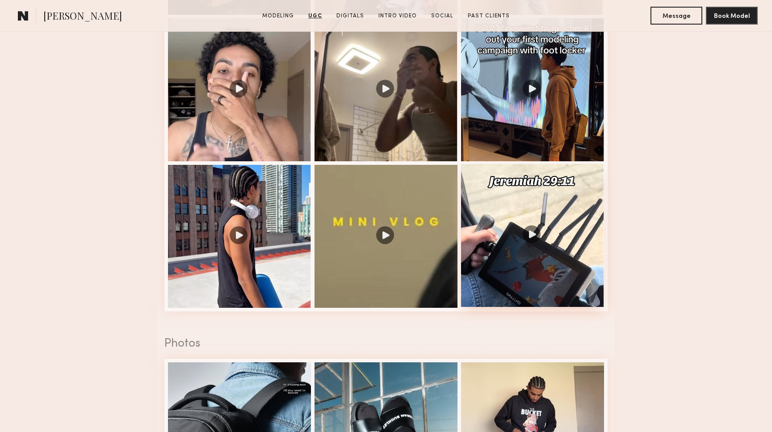
click at [546, 273] on div at bounding box center [532, 235] width 143 height 143
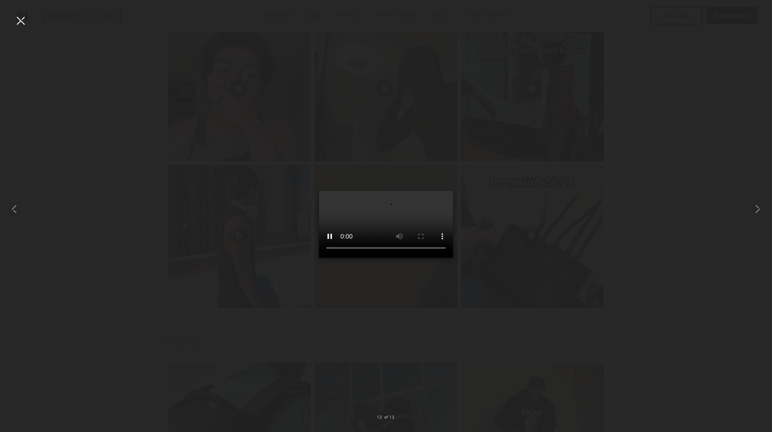
click at [452, 258] on video at bounding box center [386, 224] width 134 height 67
click at [20, 26] on div at bounding box center [20, 20] width 14 height 14
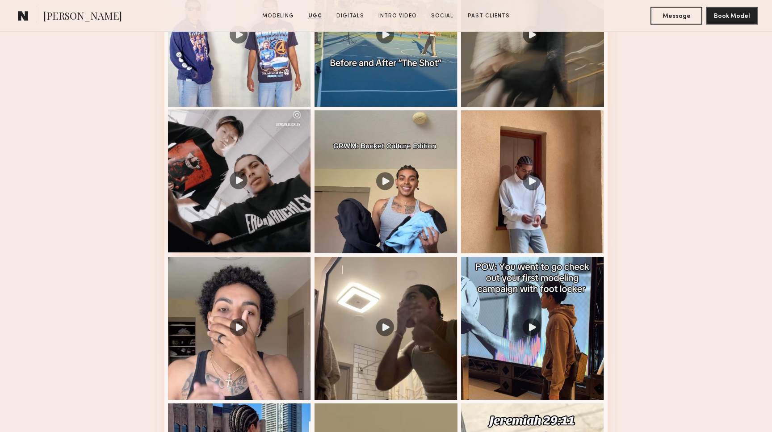
scroll to position [961, 0]
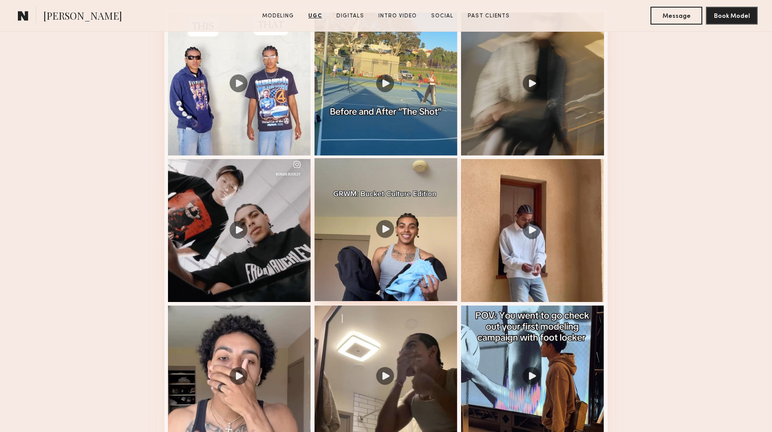
click at [356, 220] on div at bounding box center [385, 229] width 143 height 143
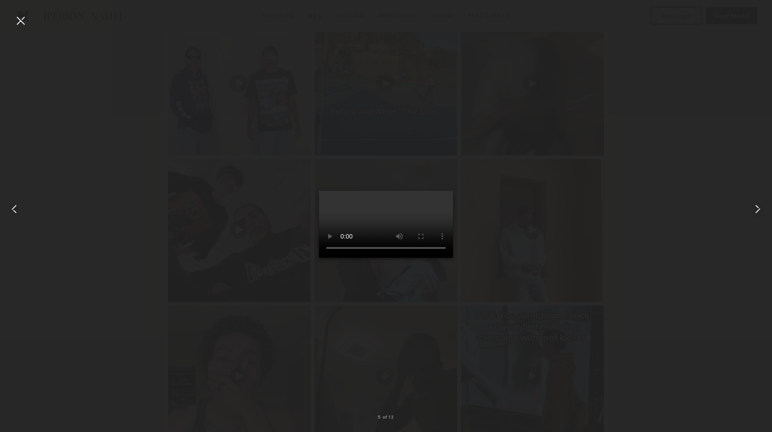
click at [452, 258] on video at bounding box center [386, 224] width 134 height 67
click at [319, 191] on video at bounding box center [386, 224] width 134 height 67
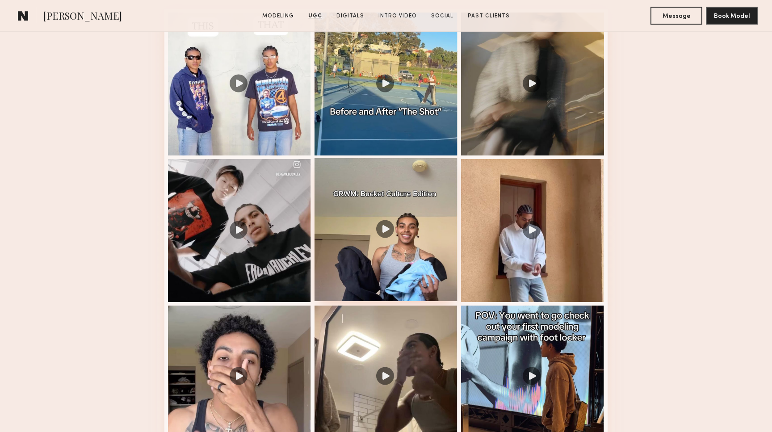
click at [409, 202] on div at bounding box center [385, 229] width 143 height 143
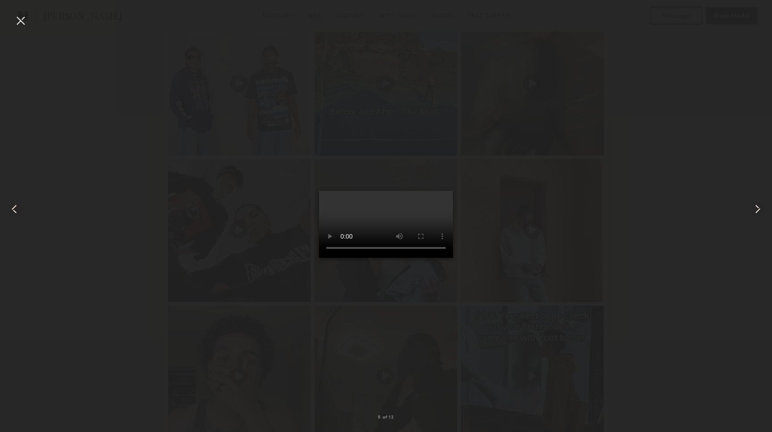
scroll to position [964, 0]
drag, startPoint x: 375, startPoint y: 389, endPoint x: 344, endPoint y: 388, distance: 30.8
click at [344, 258] on video at bounding box center [386, 224] width 134 height 67
click at [319, 258] on video at bounding box center [386, 224] width 134 height 67
click at [453, 258] on video at bounding box center [386, 224] width 134 height 67
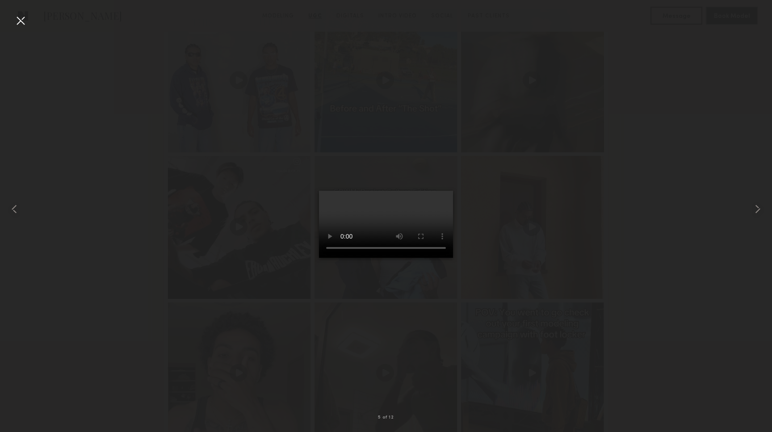
drag, startPoint x: 357, startPoint y: 392, endPoint x: 344, endPoint y: 392, distance: 13.0
click at [344, 258] on video at bounding box center [386, 224] width 134 height 67
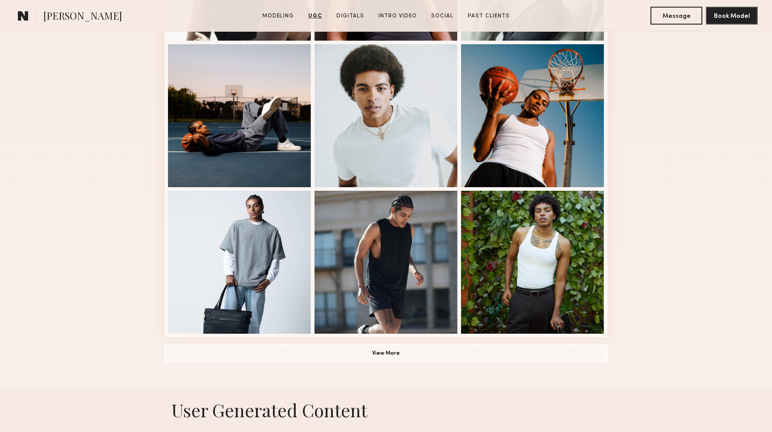
scroll to position [329, 0]
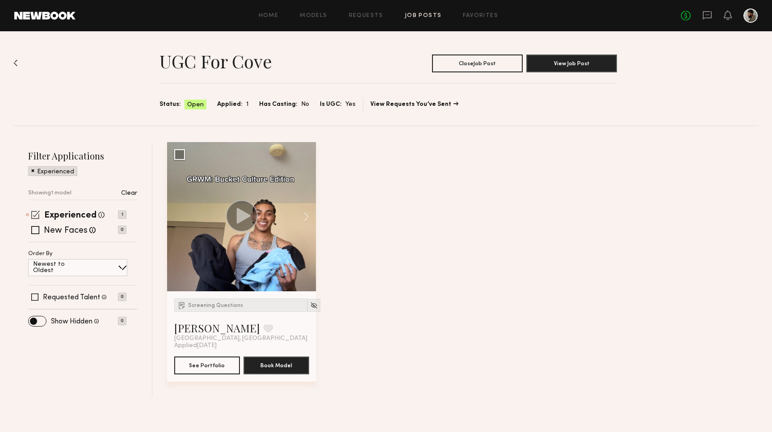
click at [36, 214] on span at bounding box center [35, 214] width 8 height 8
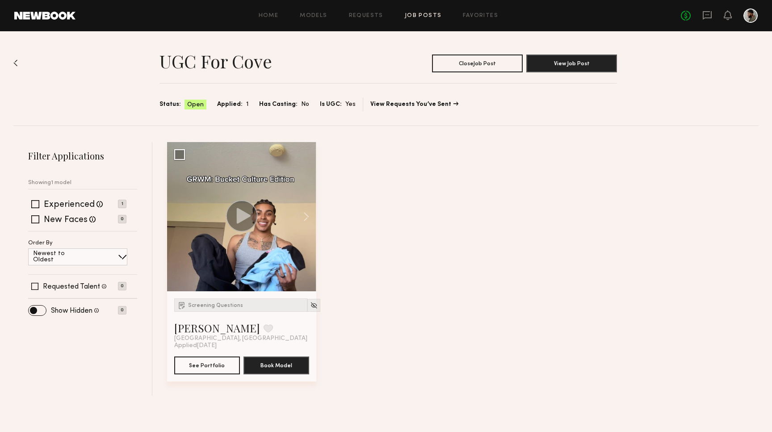
click at [409, 13] on link "Job Posts" at bounding box center [423, 16] width 37 height 6
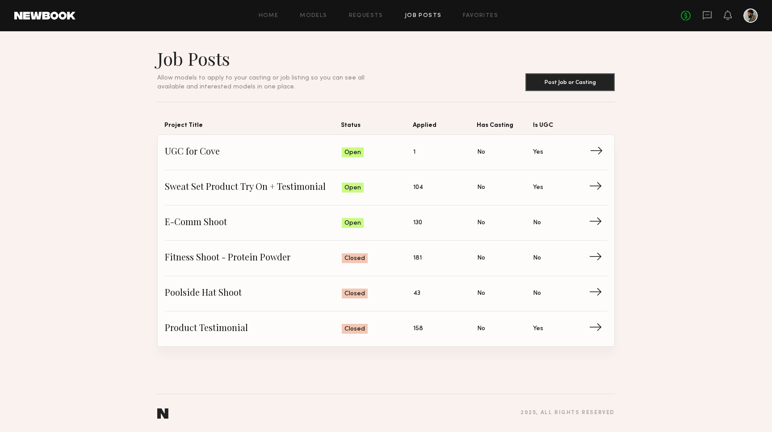
click at [389, 146] on span "Status: Open" at bounding box center [378, 152] width 72 height 13
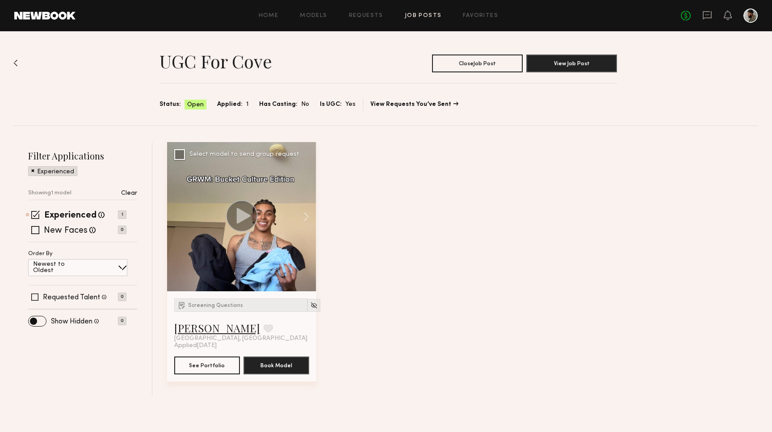
click at [199, 332] on link "[PERSON_NAME]" at bounding box center [217, 328] width 86 height 14
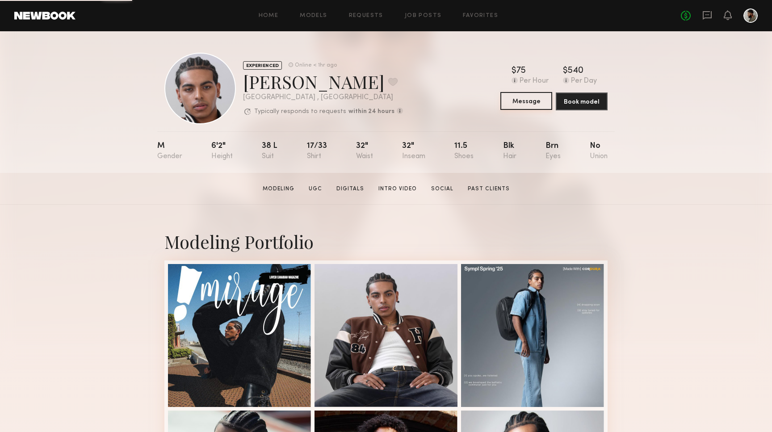
click at [534, 103] on button "Message" at bounding box center [526, 101] width 52 height 18
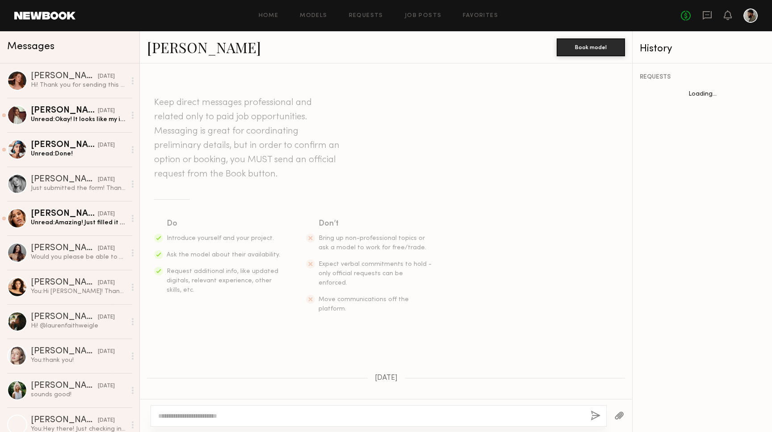
scroll to position [184, 0]
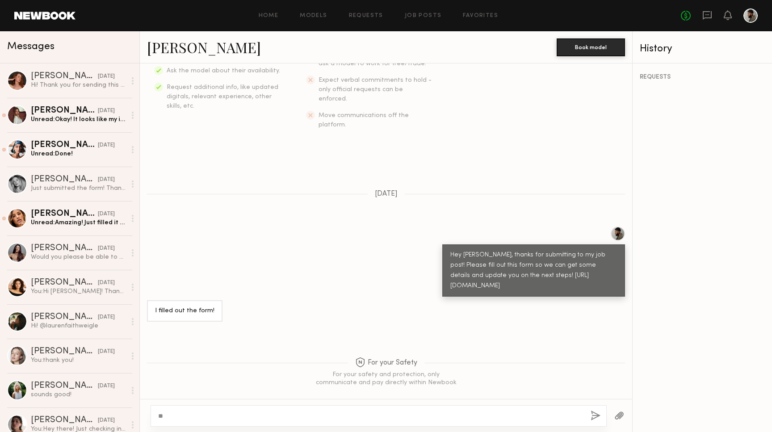
type textarea "*"
click at [365, 402] on div at bounding box center [386, 415] width 492 height 33
click at [365, 410] on div at bounding box center [379, 415] width 456 height 21
click at [351, 410] on div at bounding box center [379, 415] width 456 height 21
click at [312, 418] on textarea at bounding box center [370, 415] width 425 height 9
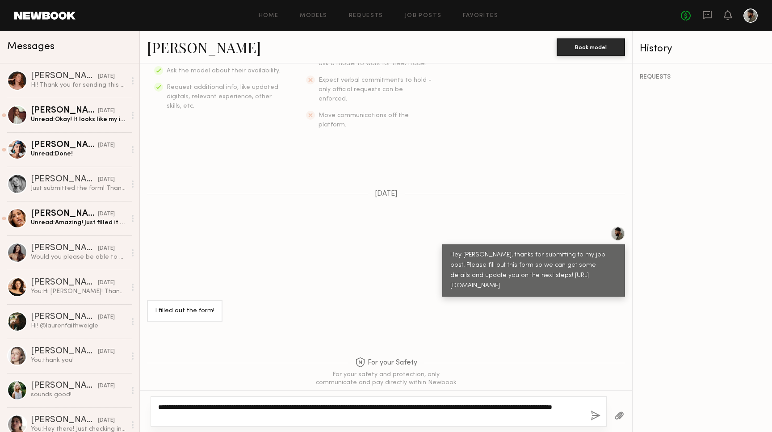
type textarea "**********"
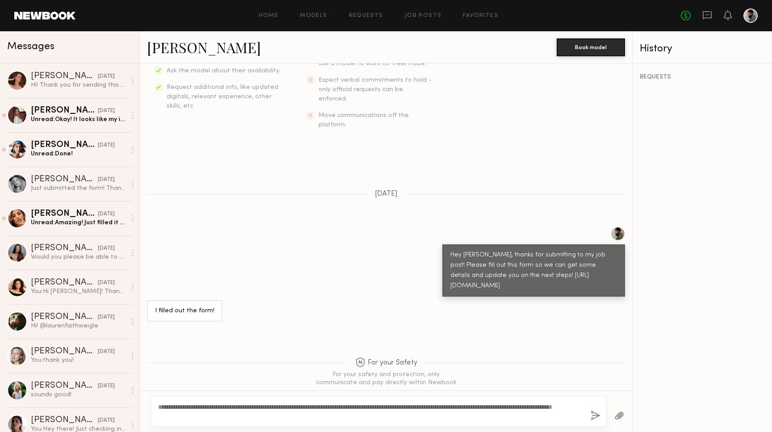
click at [596, 413] on button "button" at bounding box center [595, 415] width 10 height 11
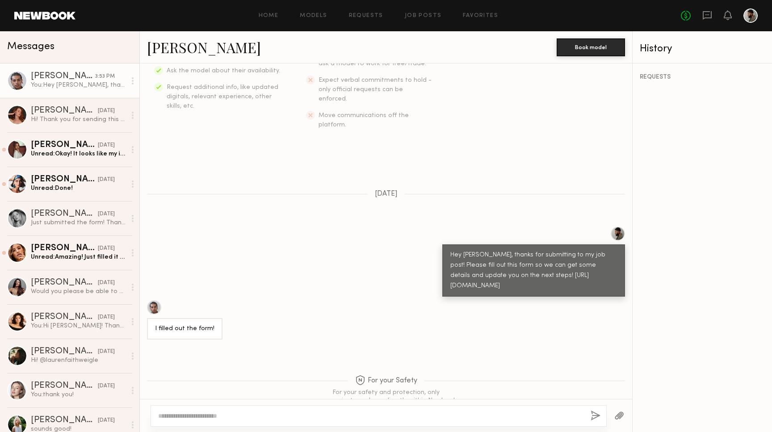
scroll to position [393, 0]
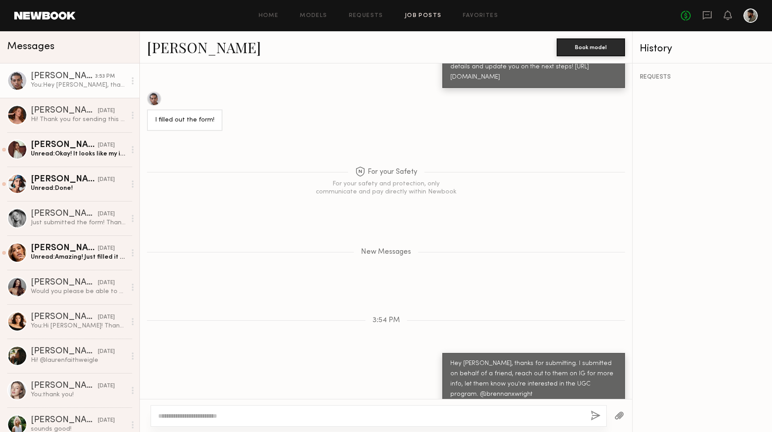
click at [417, 14] on link "Job Posts" at bounding box center [423, 16] width 37 height 6
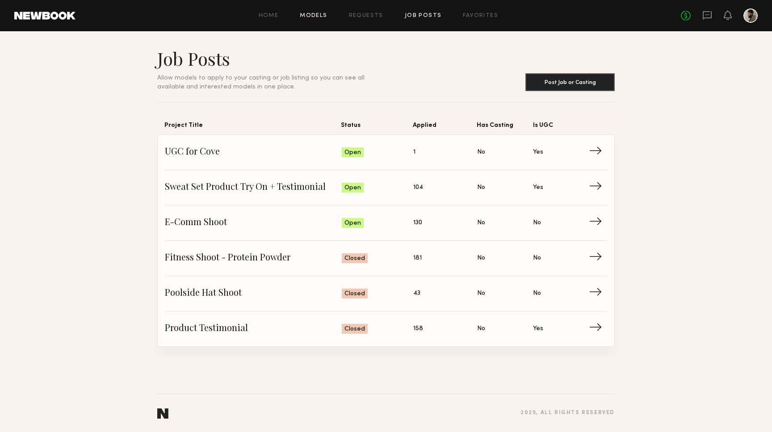
click at [327, 15] on link "Models" at bounding box center [313, 16] width 27 height 6
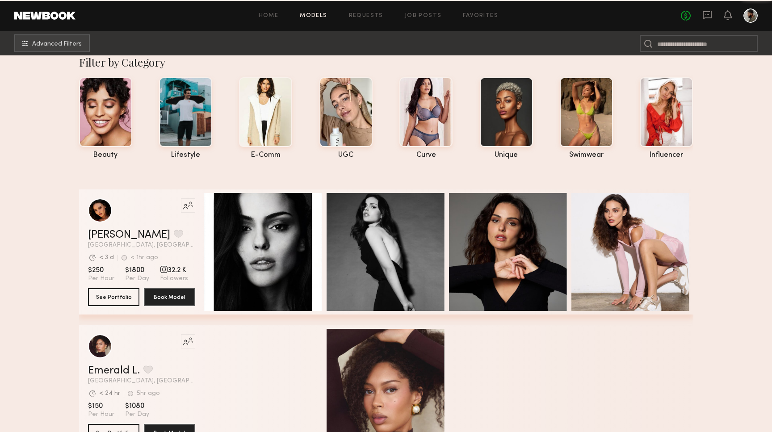
scroll to position [7, 0]
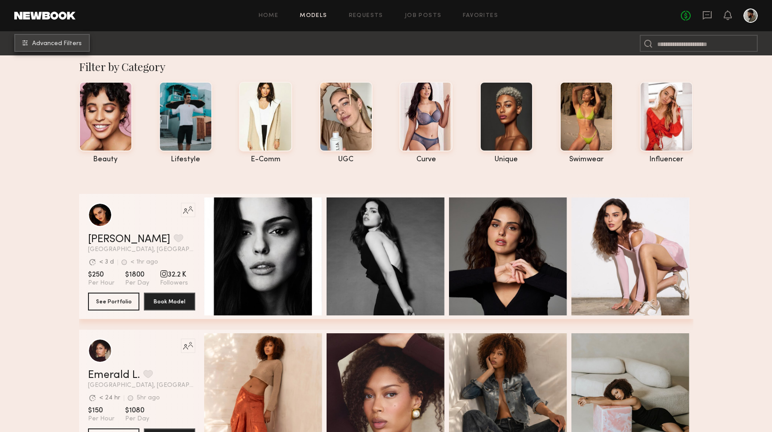
click at [69, 50] on button "Advanced Filters" at bounding box center [51, 43] width 75 height 18
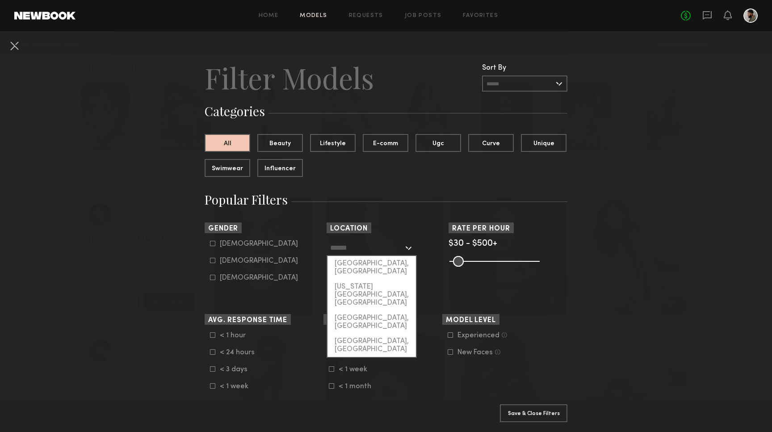
click at [338, 240] on input "text" at bounding box center [366, 247] width 73 height 15
click at [343, 254] on input "text" at bounding box center [366, 247] width 73 height 15
click at [343, 259] on div "[GEOGRAPHIC_DATA], [GEOGRAPHIC_DATA]" at bounding box center [371, 267] width 88 height 23
type input "**********"
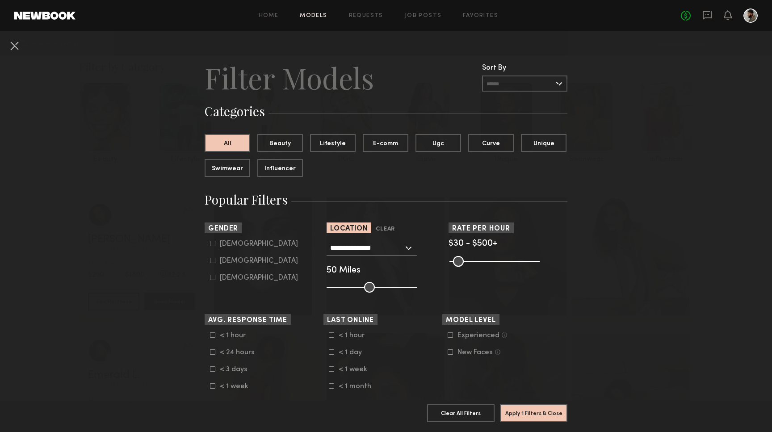
click at [229, 254] on form "Male Female Non-binary" at bounding box center [266, 261] width 113 height 42
click at [229, 259] on div "Female" at bounding box center [259, 260] width 78 height 5
type input "**"
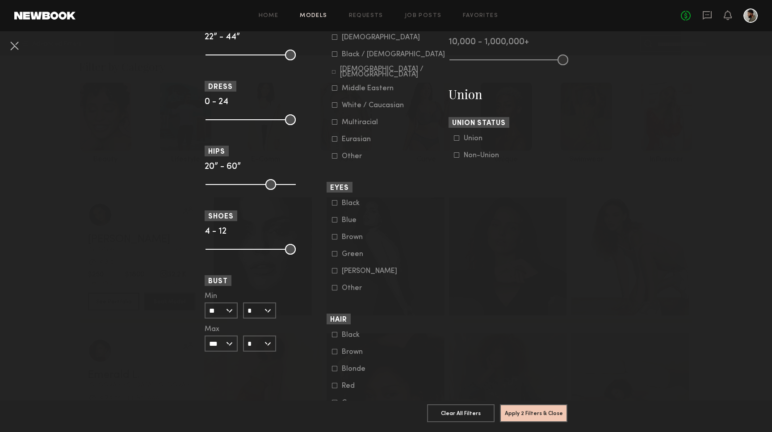
scroll to position [519, 0]
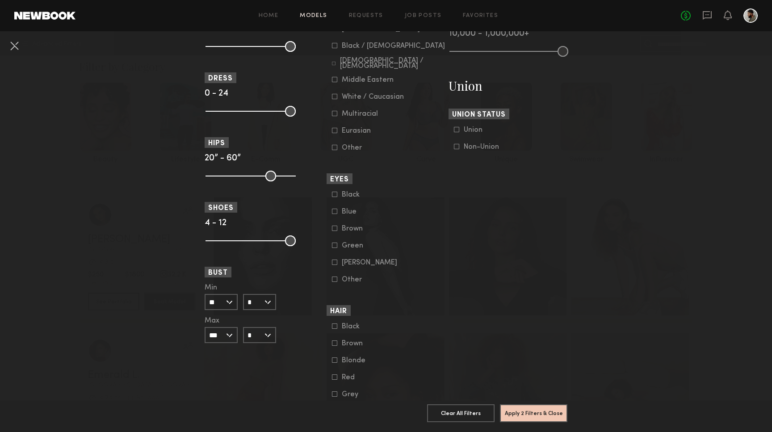
click at [228, 307] on input "**" at bounding box center [221, 302] width 33 height 16
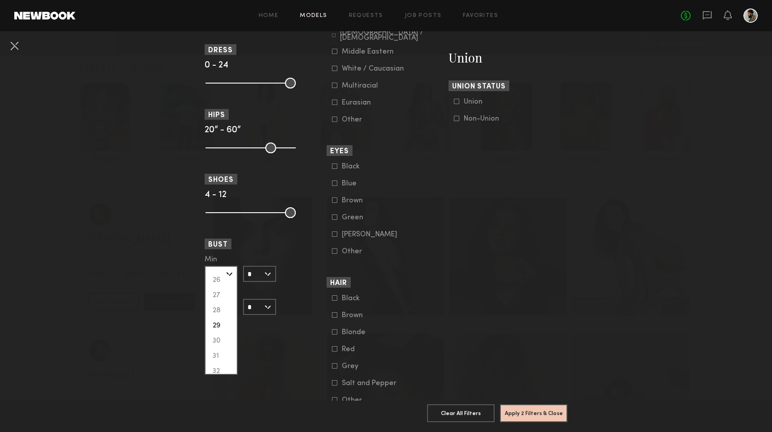
scroll to position [25, 0]
click at [267, 279] on input "*" at bounding box center [259, 274] width 33 height 16
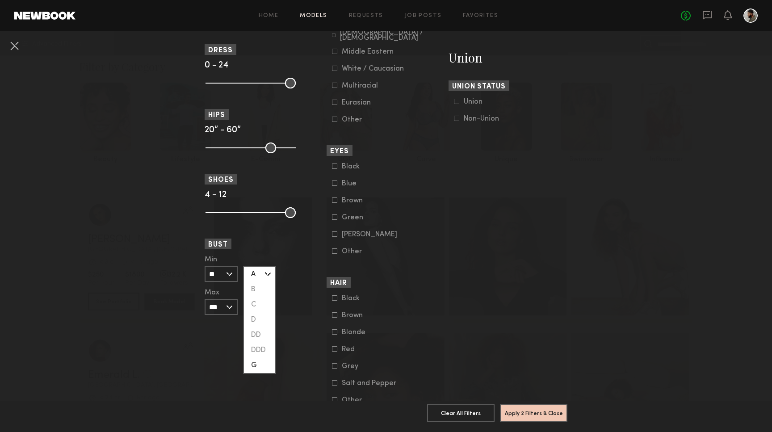
click at [263, 364] on div "G" at bounding box center [259, 365] width 31 height 15
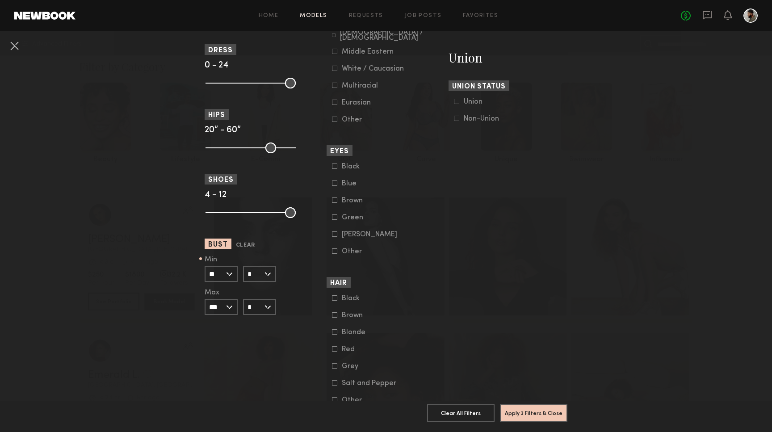
click at [260, 281] on input "*" at bounding box center [259, 274] width 33 height 16
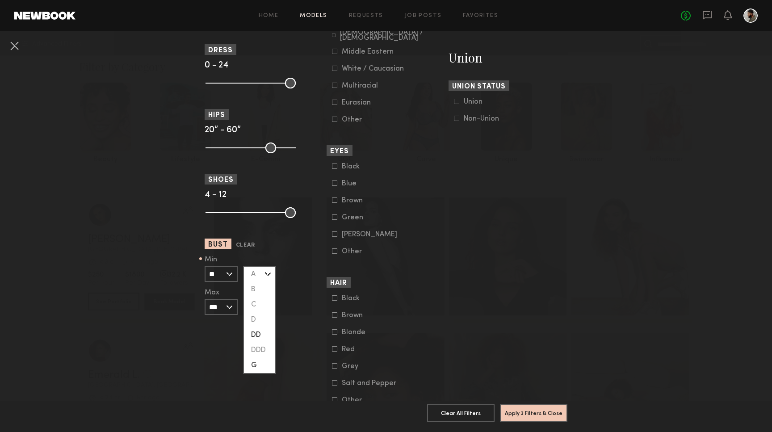
click at [268, 340] on div "DD" at bounding box center [259, 334] width 31 height 15
type input "**"
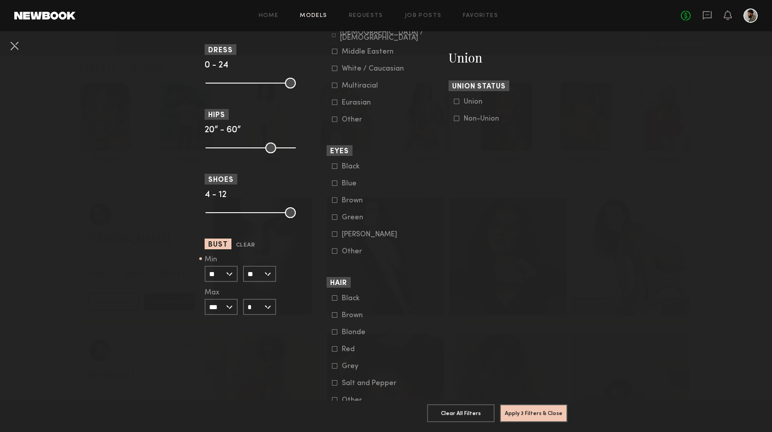
click at [230, 310] on input "***" at bounding box center [221, 307] width 33 height 16
click at [225, 373] on div "33" at bounding box center [220, 374] width 31 height 15
type input "**"
click at [532, 411] on button "Apply 3 Filters & Close" at bounding box center [533, 413] width 67 height 18
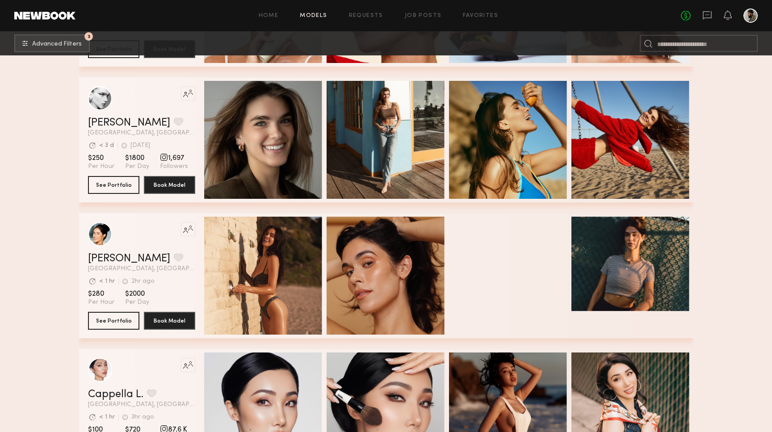
scroll to position [267, 0]
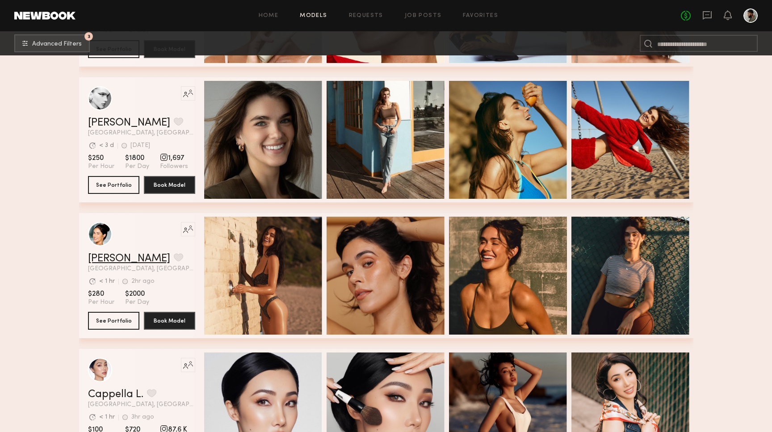
click at [110, 258] on link "Leah B." at bounding box center [129, 258] width 82 height 11
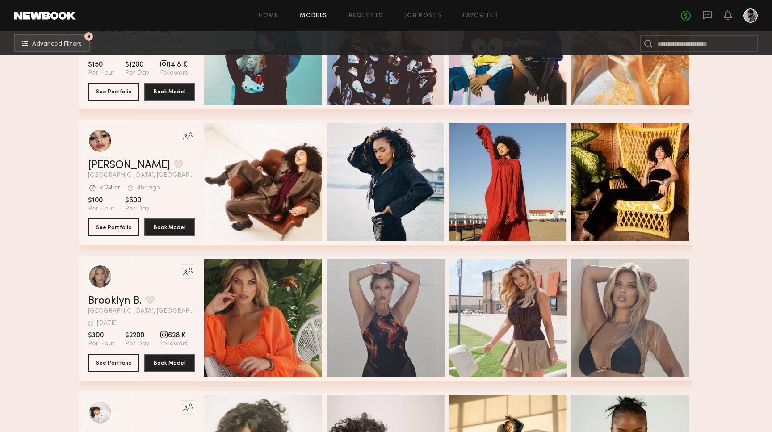
scroll to position [779, 0]
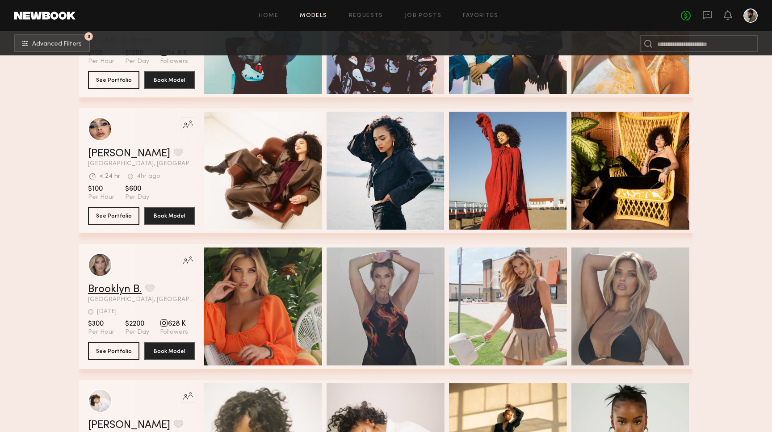
click at [123, 287] on link "Brooklyn B." at bounding box center [115, 289] width 54 height 11
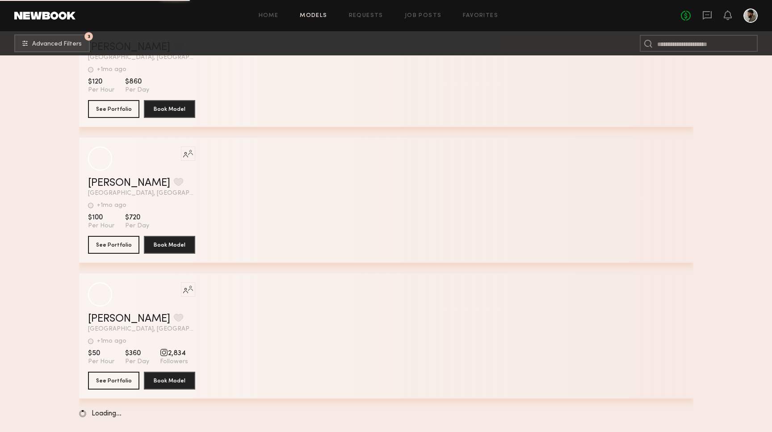
scroll to position [4687, 0]
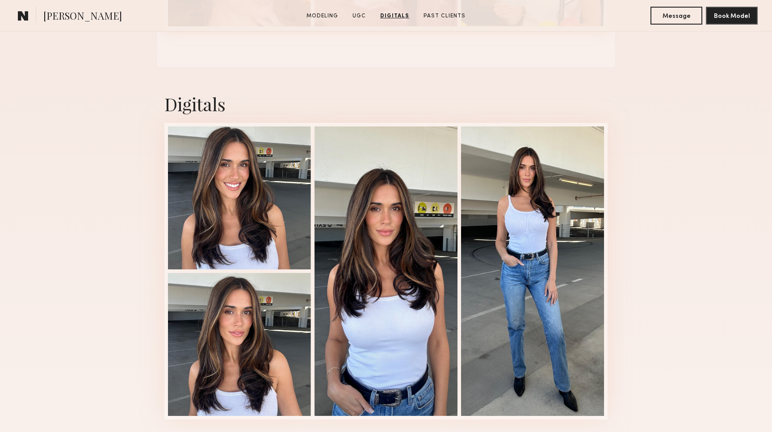
scroll to position [1098, 0]
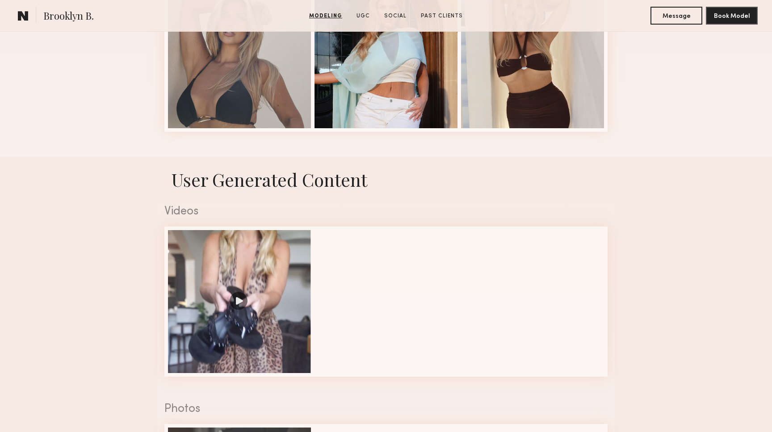
scroll to position [425, 0]
click at [267, 296] on div at bounding box center [239, 300] width 143 height 143
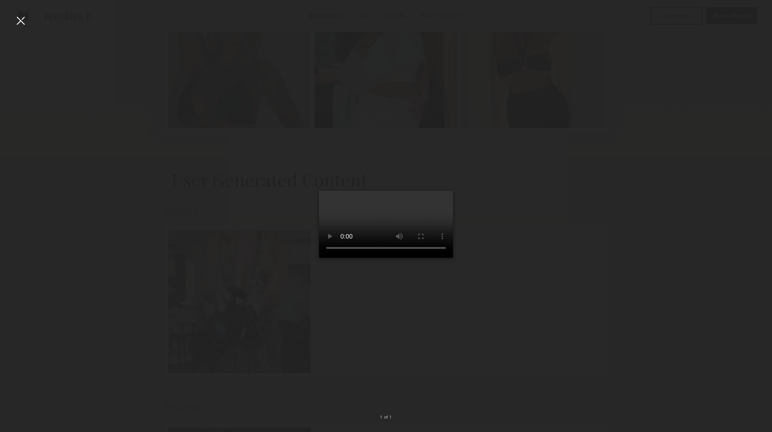
click at [319, 258] on video at bounding box center [386, 224] width 134 height 67
click at [18, 15] on div at bounding box center [20, 20] width 14 height 14
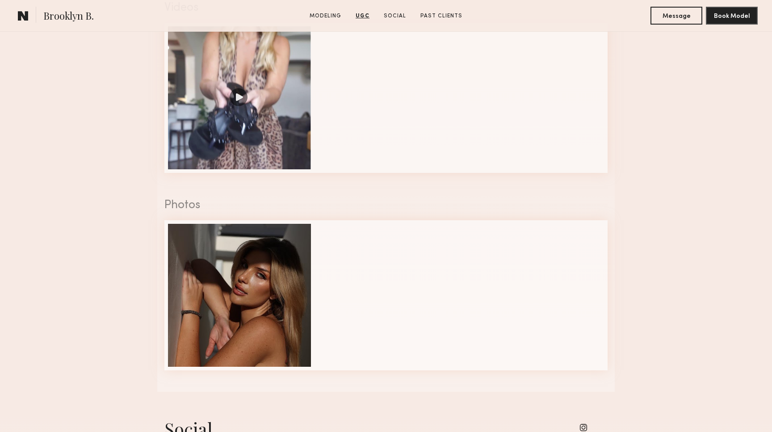
scroll to position [629, 0]
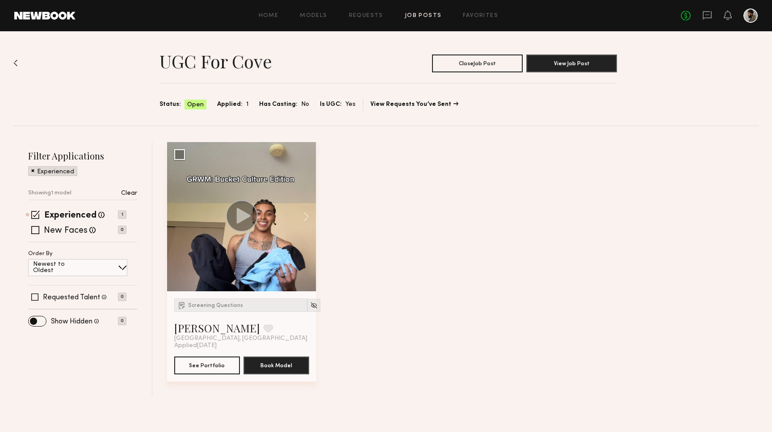
click at [406, 21] on div "Home Models Requests Job Posts Favorites Sign Out No fees up to $5,000" at bounding box center [416, 15] width 682 height 14
click at [407, 17] on link "Job Posts" at bounding box center [423, 16] width 37 height 6
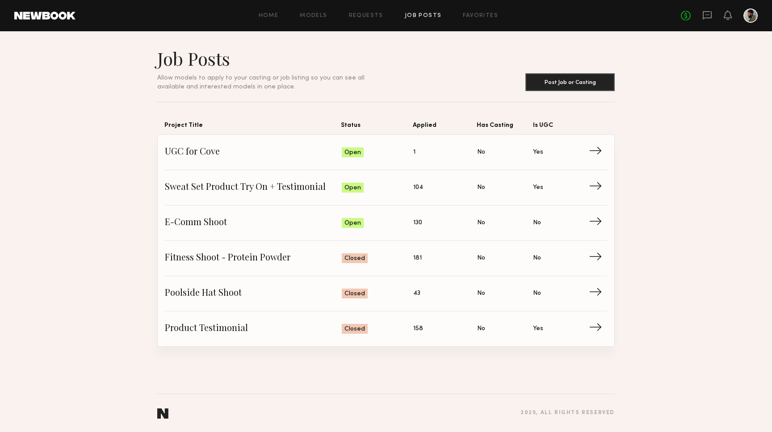
click at [412, 13] on link "Job Posts" at bounding box center [423, 16] width 37 height 6
click at [313, 17] on link "Models" at bounding box center [313, 16] width 27 height 6
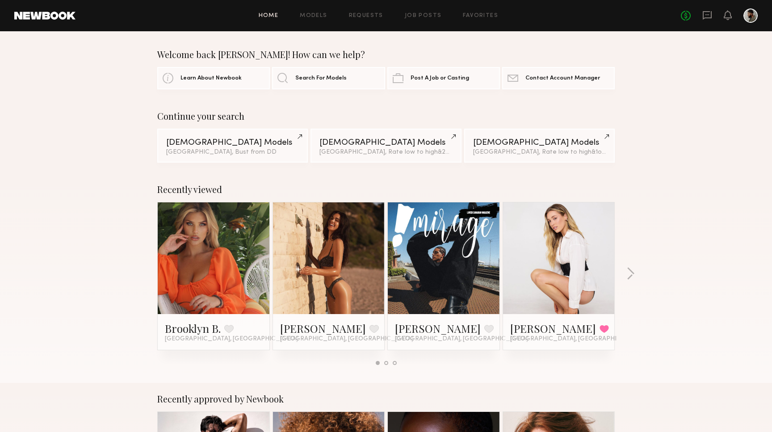
click at [411, 12] on div "Home Models Requests Job Posts Favorites Sign Out No fees up to $5,000" at bounding box center [416, 15] width 682 height 14
click at [420, 16] on link "Job Posts" at bounding box center [423, 16] width 37 height 6
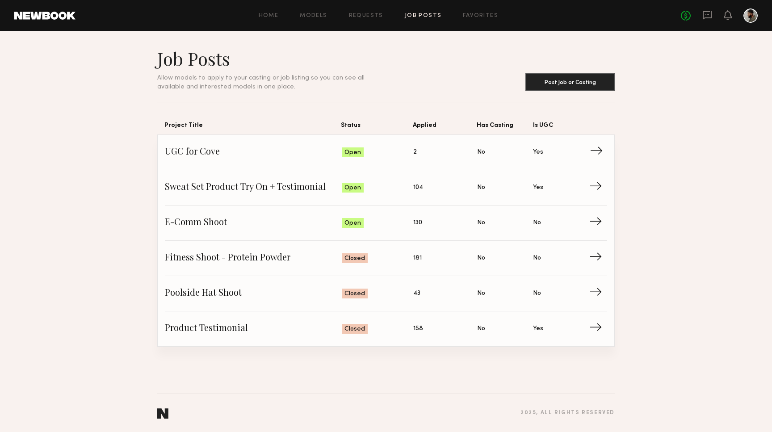
click at [494, 142] on link "UGC for Cove Status: Open Applied: 2 Has Casting: No Is UGC: Yes →" at bounding box center [386, 152] width 442 height 35
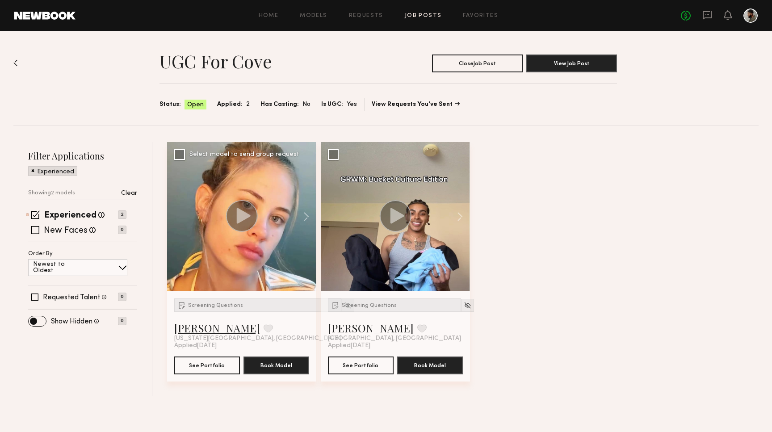
click at [204, 329] on link "[PERSON_NAME]" at bounding box center [217, 328] width 86 height 14
